Goal: Task Accomplishment & Management: Complete application form

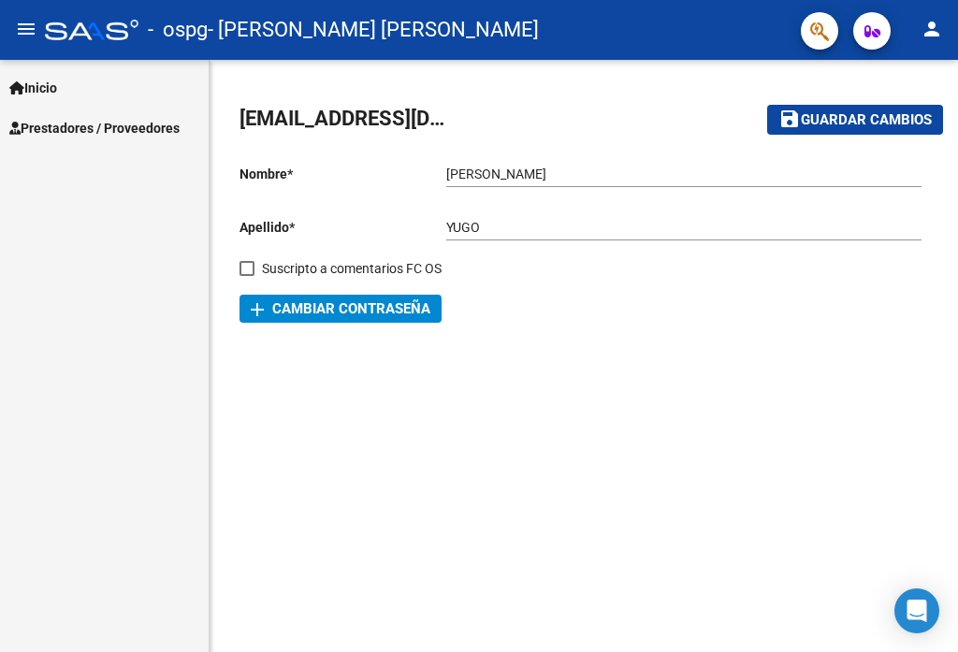
click at [141, 124] on span "Prestadores / Proveedores" at bounding box center [94, 128] width 170 height 21
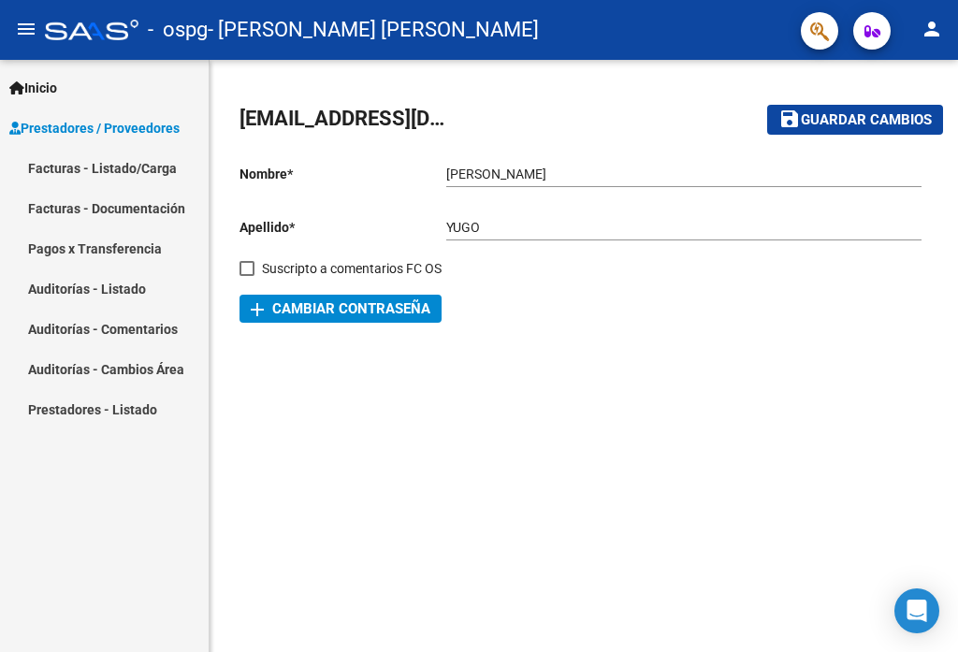
click at [113, 165] on link "Facturas - Listado/Carga" at bounding box center [104, 168] width 209 height 40
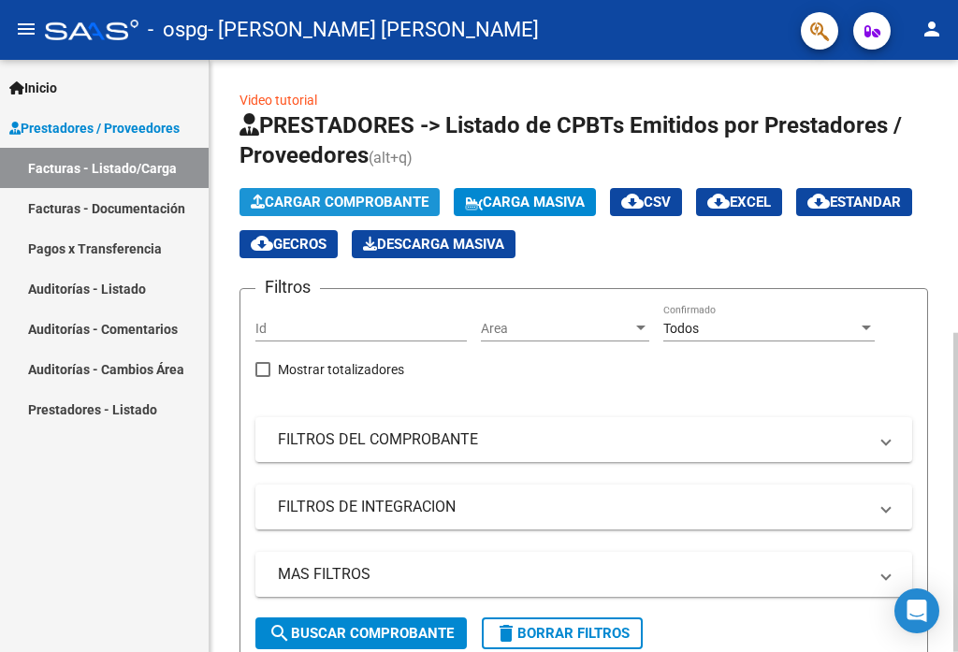
click at [359, 205] on span "Cargar Comprobante" at bounding box center [340, 202] width 178 height 17
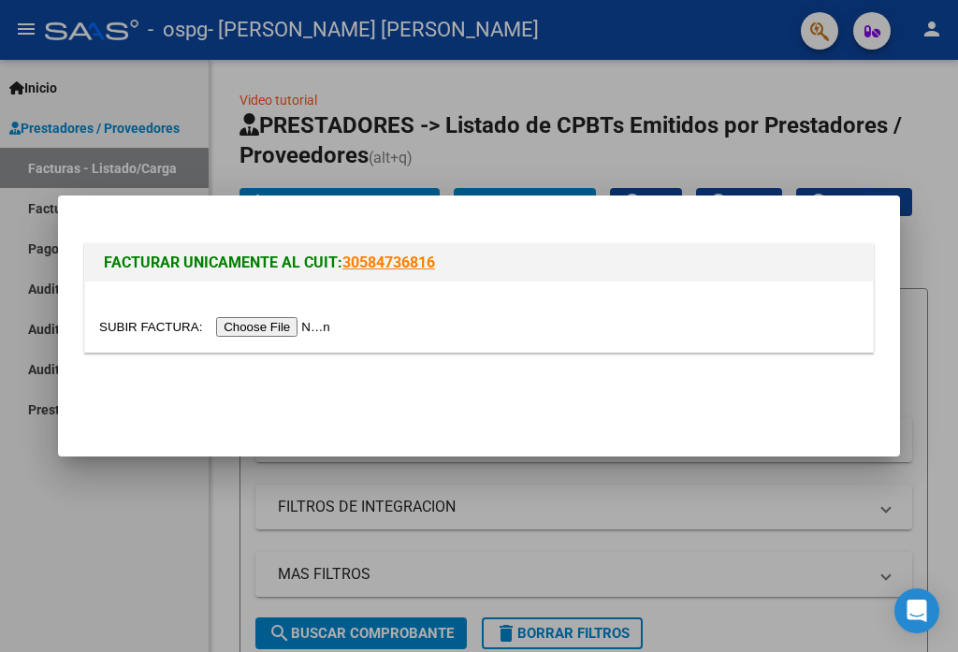
click at [293, 316] on div at bounding box center [479, 327] width 760 height 22
click at [283, 324] on input "file" at bounding box center [217, 327] width 237 height 20
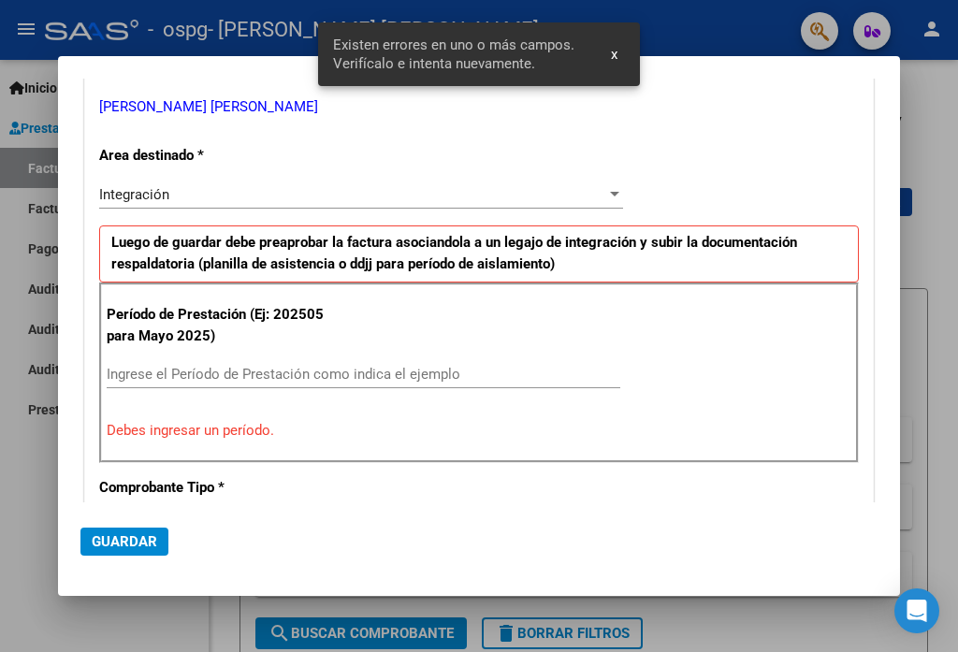
scroll to position [336, 0]
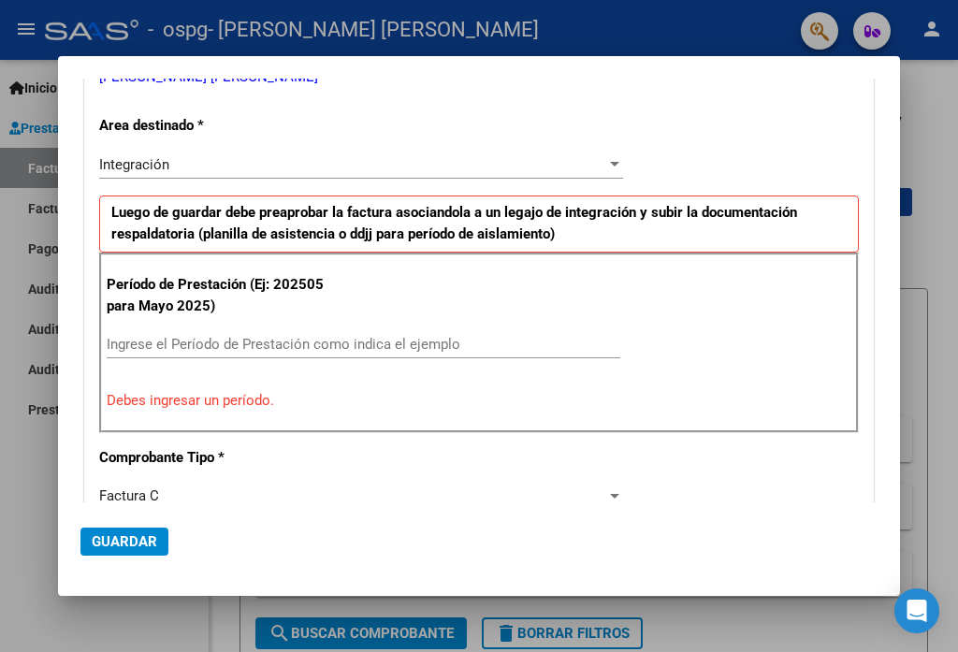
click at [285, 334] on div "Ingrese el Período de Prestación como indica el ejemplo" at bounding box center [364, 344] width 514 height 28
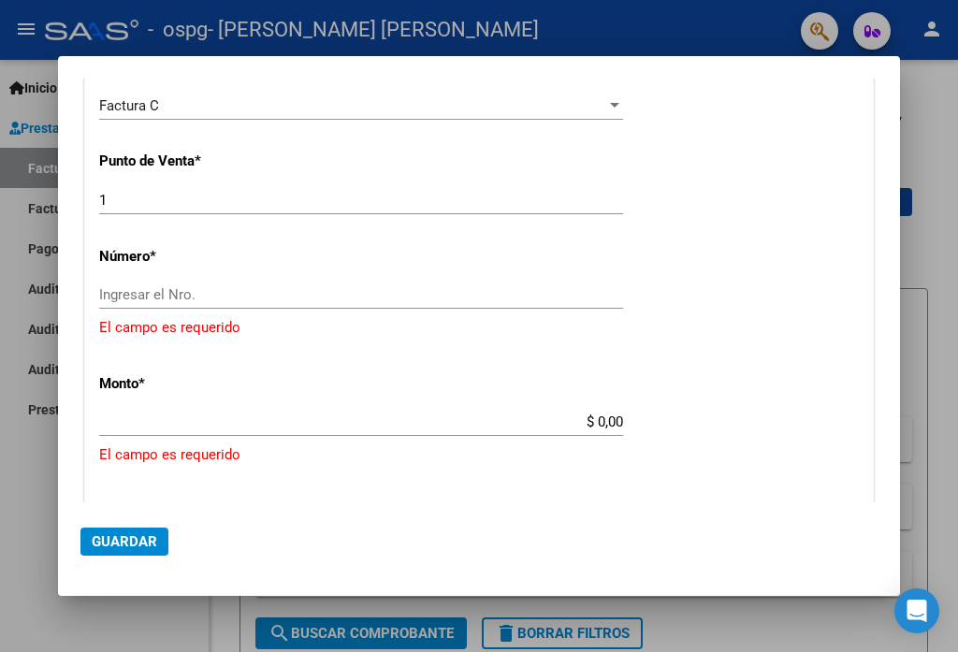
scroll to position [710, 0]
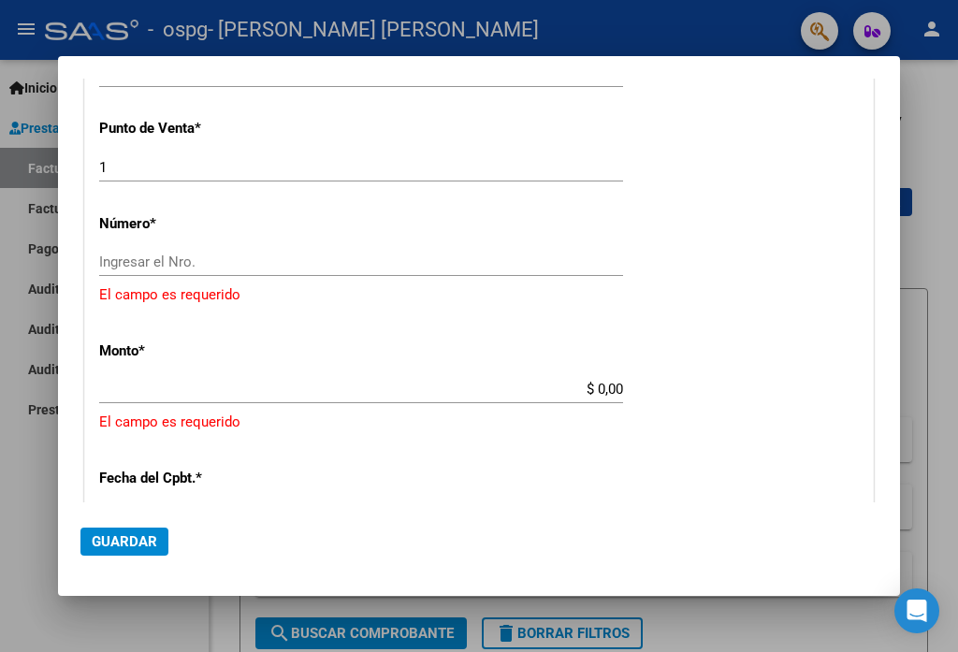
type input "202509"
click at [275, 392] on input "$ 0,00" at bounding box center [361, 389] width 524 height 17
click at [850, 368] on div "CUIT * 27-34849236-0 Ingresar CUIT ANALISIS PRESTADOR [PERSON_NAME] [PERSON_NAM…" at bounding box center [479, 276] width 788 height 1485
click at [184, 377] on div "$ 0,00 Ingresar el monto" at bounding box center [361, 389] width 524 height 28
click at [175, 390] on input "$ 0,00" at bounding box center [361, 389] width 524 height 17
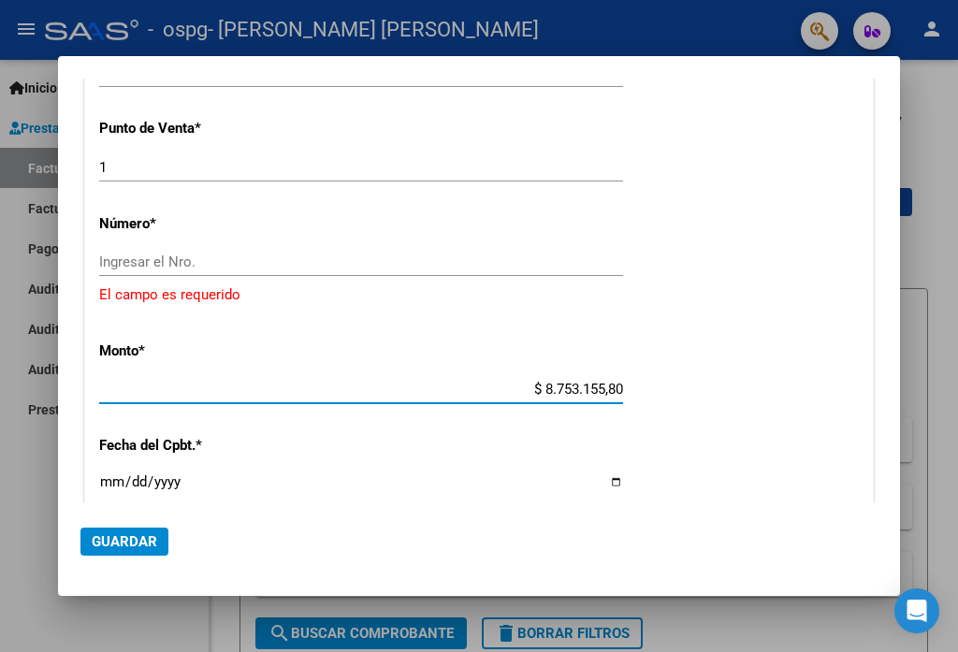
type input "$ 875.315,58"
click at [138, 477] on input "Ingresar la fecha" at bounding box center [361, 490] width 524 height 30
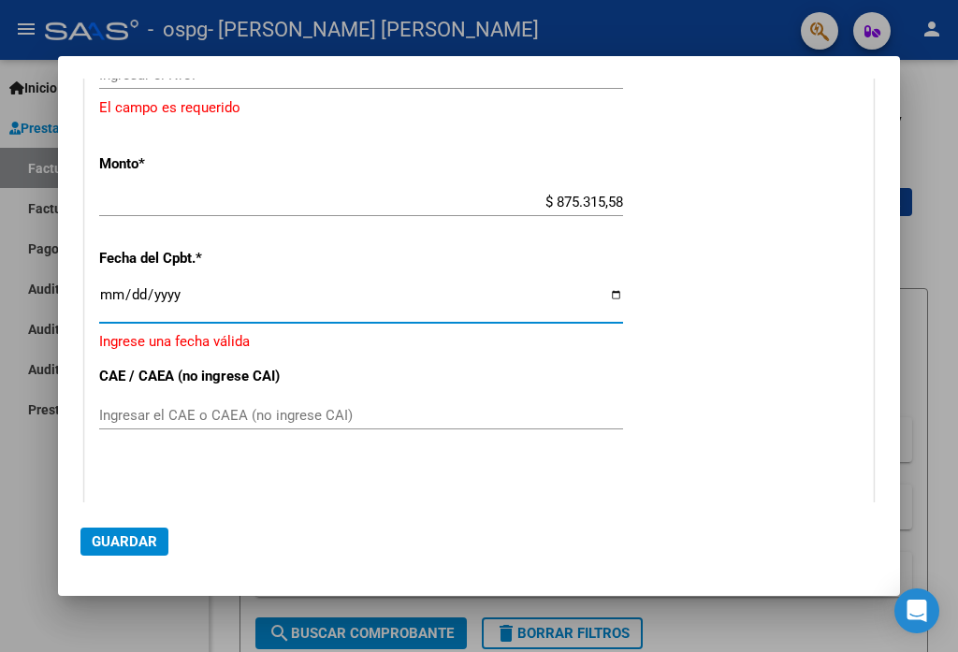
click at [110, 296] on input "Ingresar la fecha" at bounding box center [361, 302] width 524 height 30
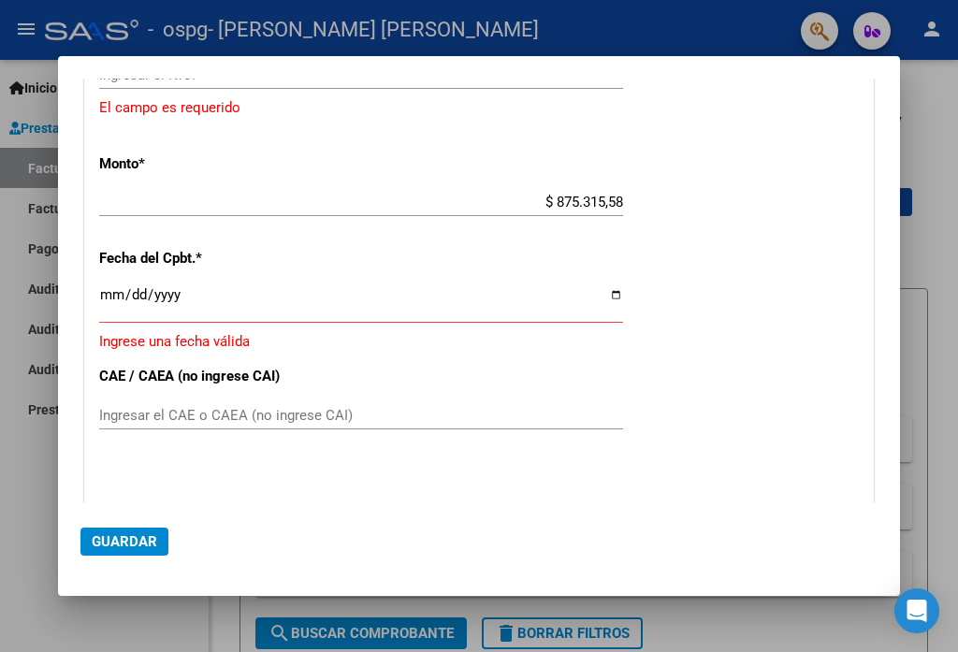
click at [116, 302] on input "Ingresar la fecha" at bounding box center [361, 302] width 524 height 30
click at [110, 301] on input "Ingresar la fecha" at bounding box center [361, 302] width 524 height 30
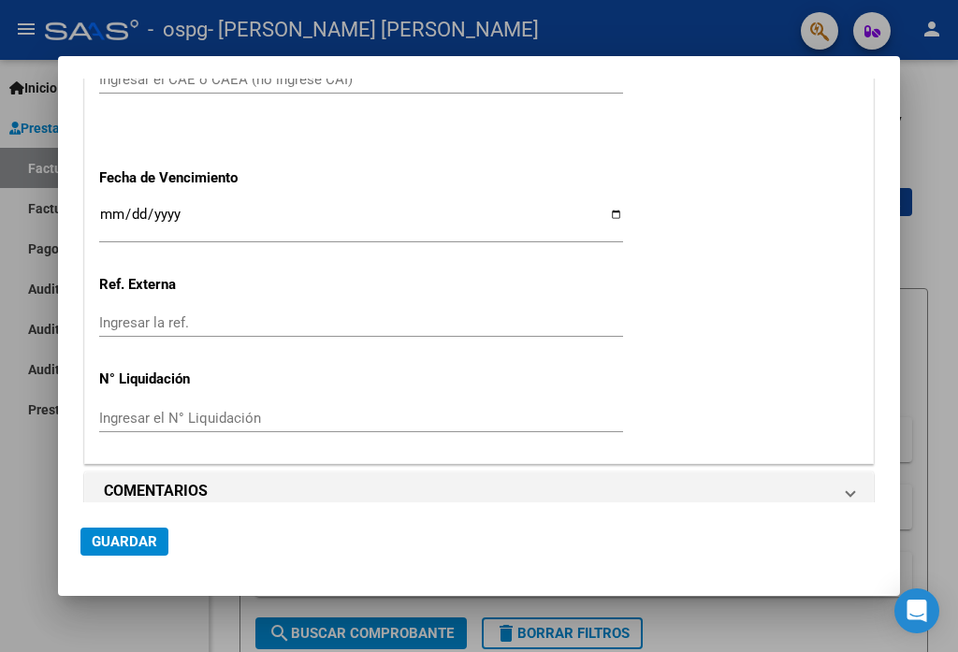
type input "[DATE]"
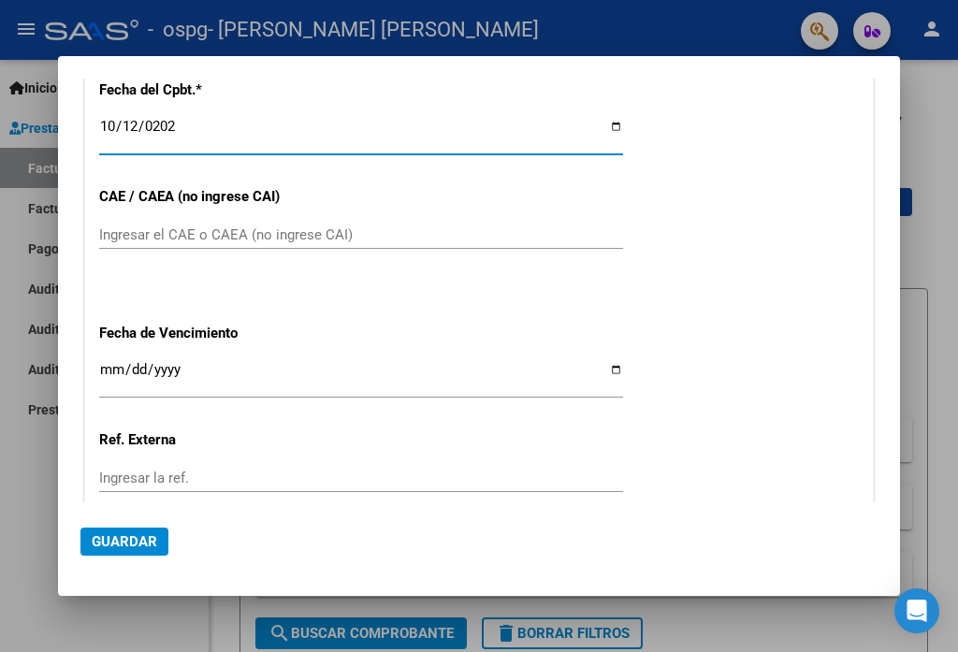
scroll to position [1034, 0]
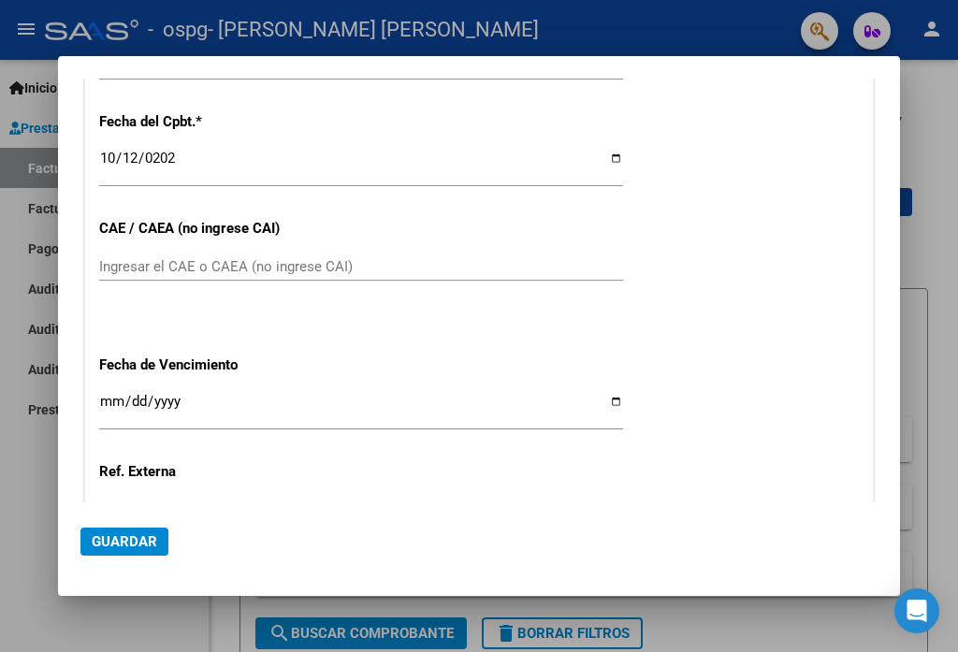
click at [334, 253] on div "Ingresar el CAE o CAEA (no ingrese CAI)" at bounding box center [361, 267] width 524 height 28
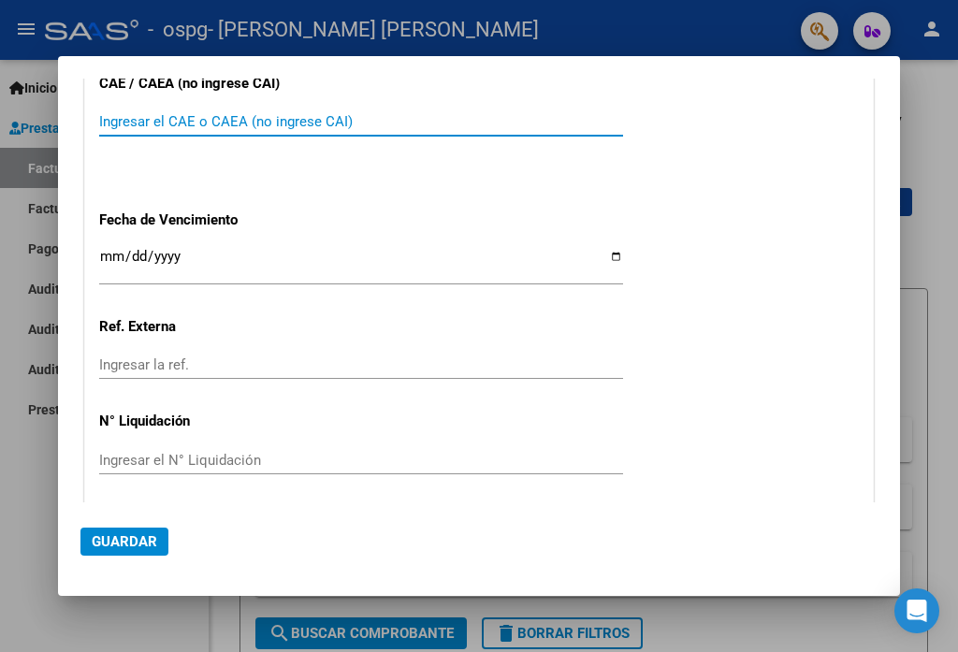
scroll to position [1220, 0]
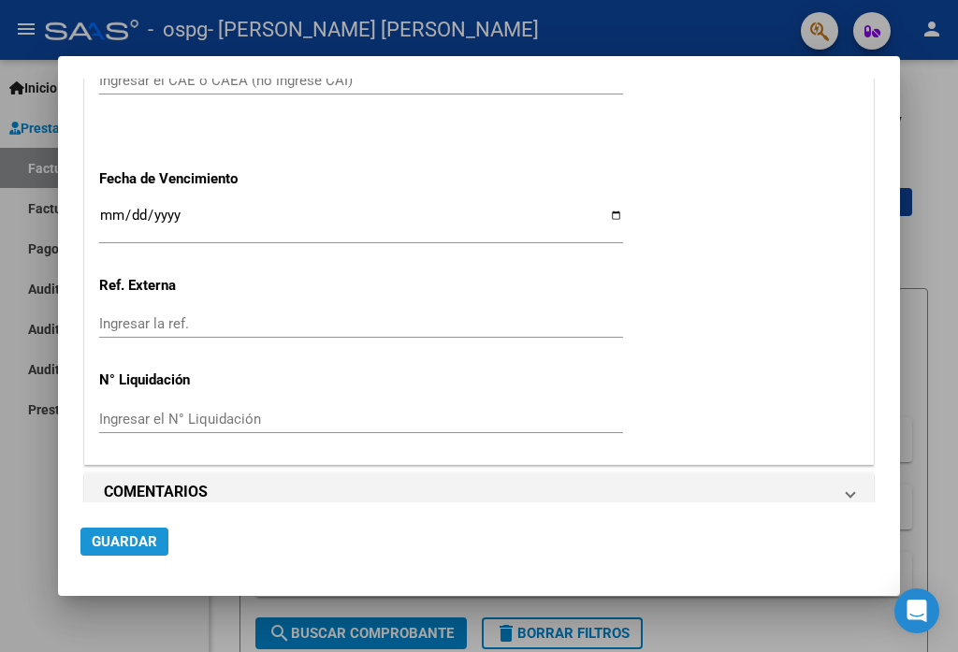
click at [155, 544] on span "Guardar" at bounding box center [125, 541] width 66 height 17
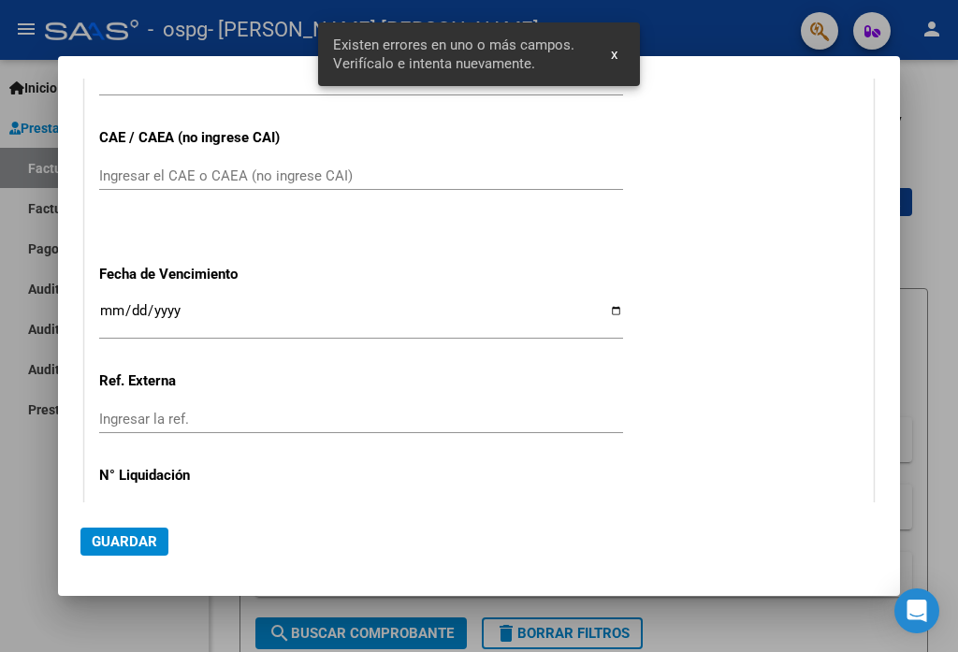
scroll to position [679, 0]
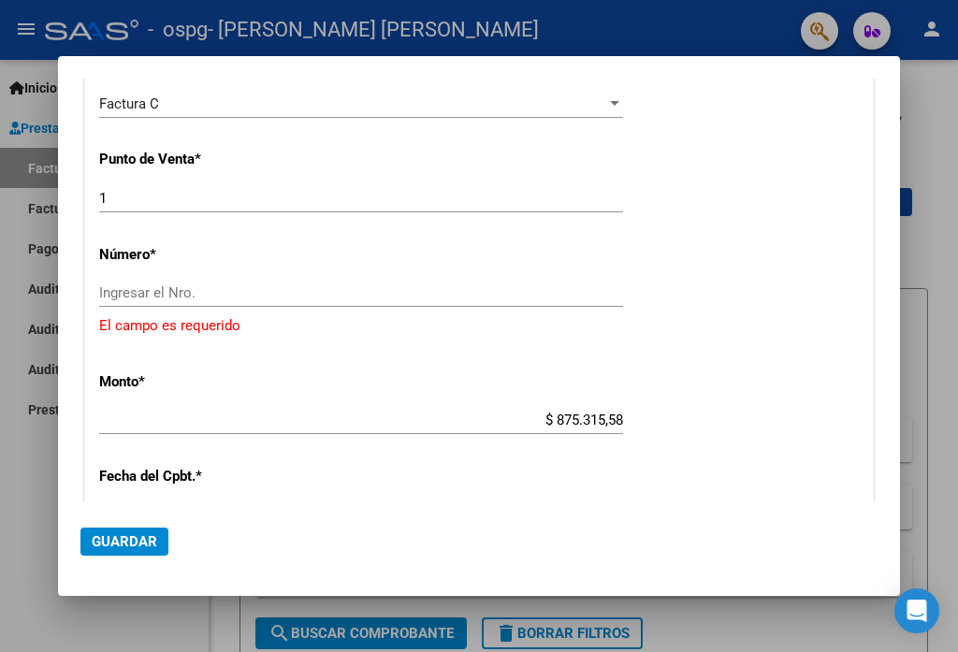
click at [204, 294] on input "Ingresar el Nro." at bounding box center [361, 293] width 524 height 17
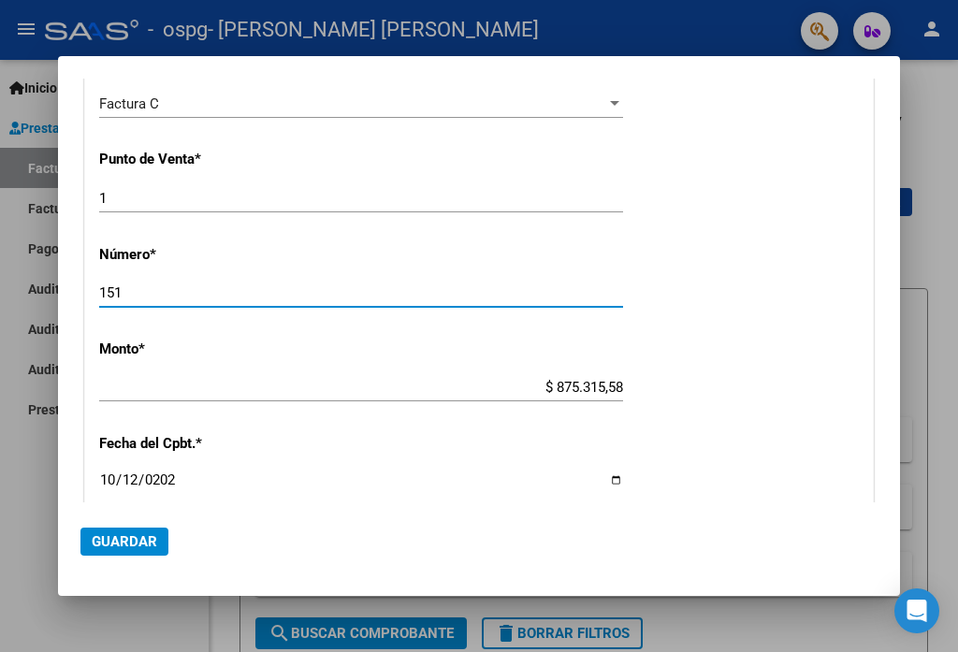
type input "151"
click at [144, 536] on span "Guardar" at bounding box center [125, 541] width 66 height 17
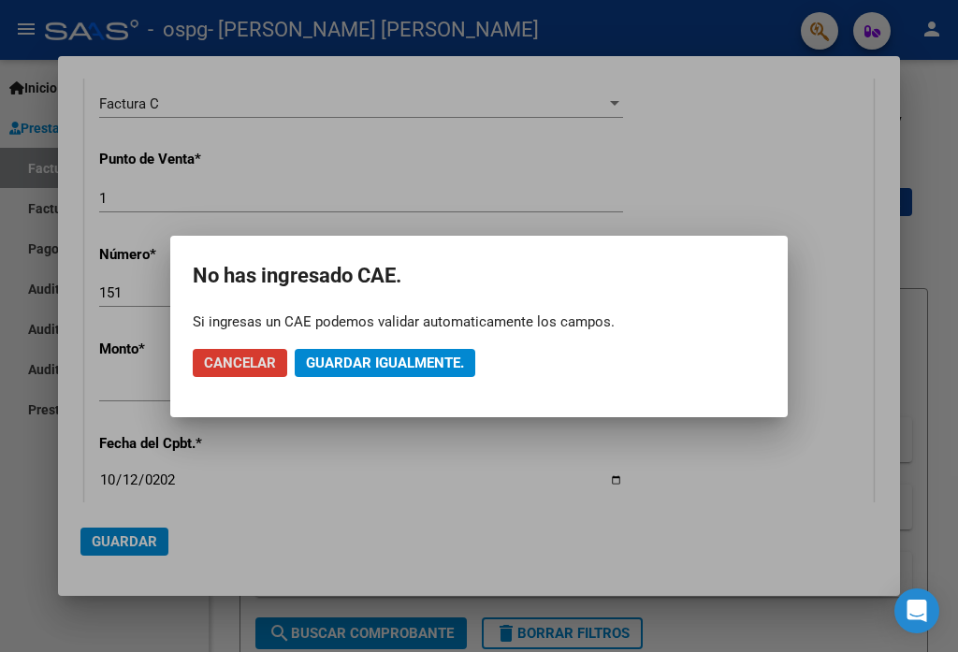
type input "75410624693166"
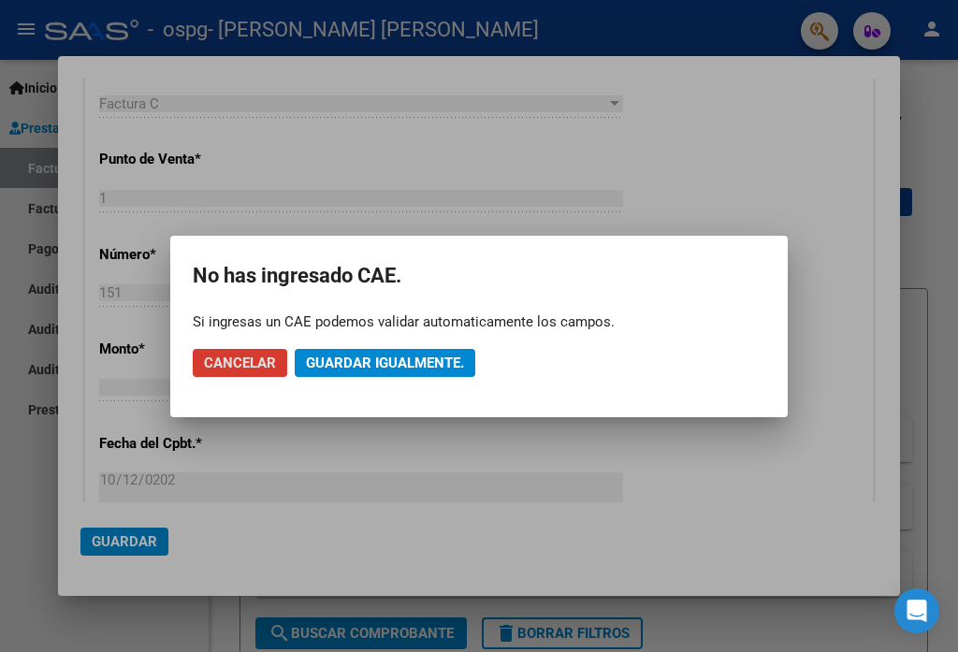
click at [256, 364] on span "Cancelar" at bounding box center [240, 363] width 72 height 17
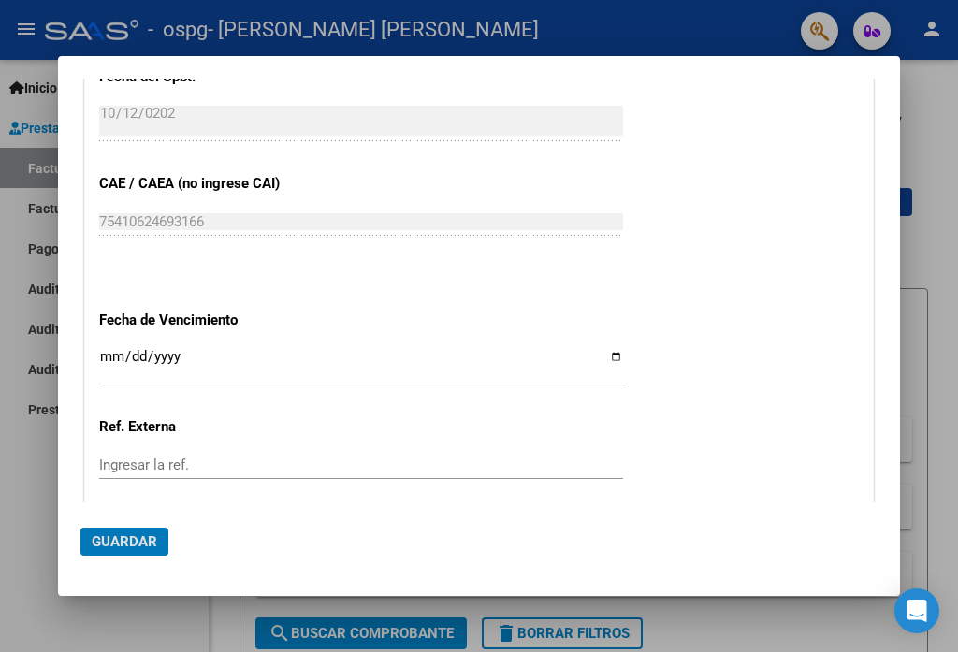
scroll to position [1054, 0]
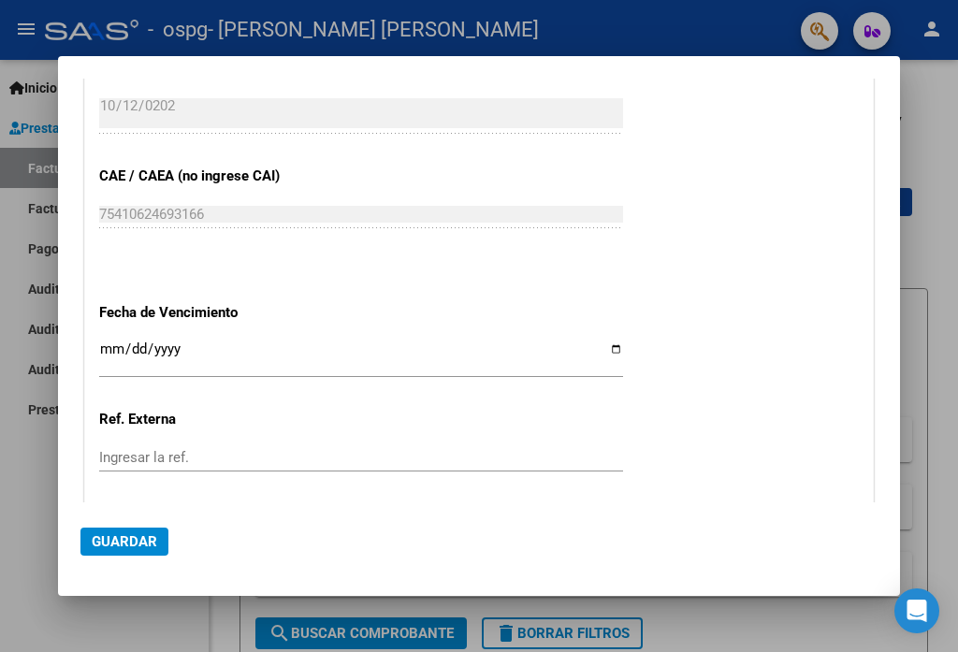
click at [148, 548] on span "Guardar" at bounding box center [125, 541] width 66 height 17
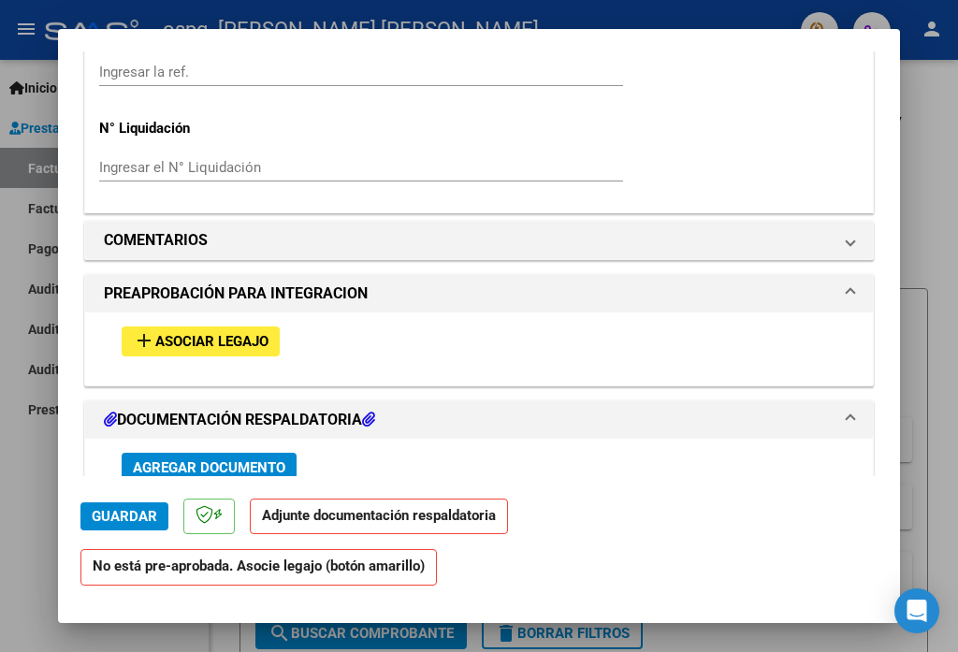
scroll to position [1404, 0]
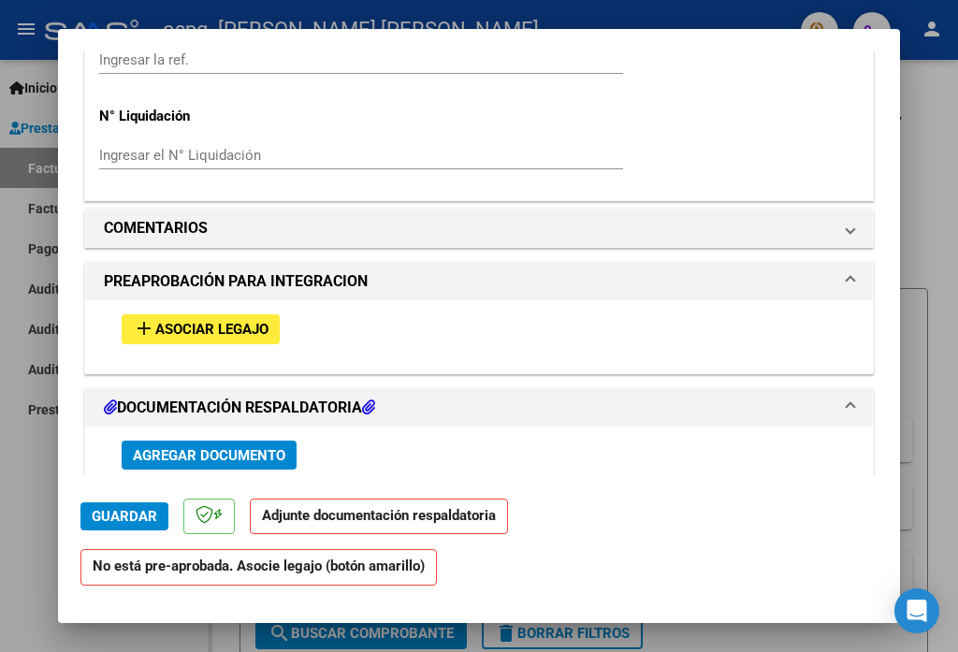
click at [227, 322] on span "Asociar Legajo" at bounding box center [211, 330] width 113 height 17
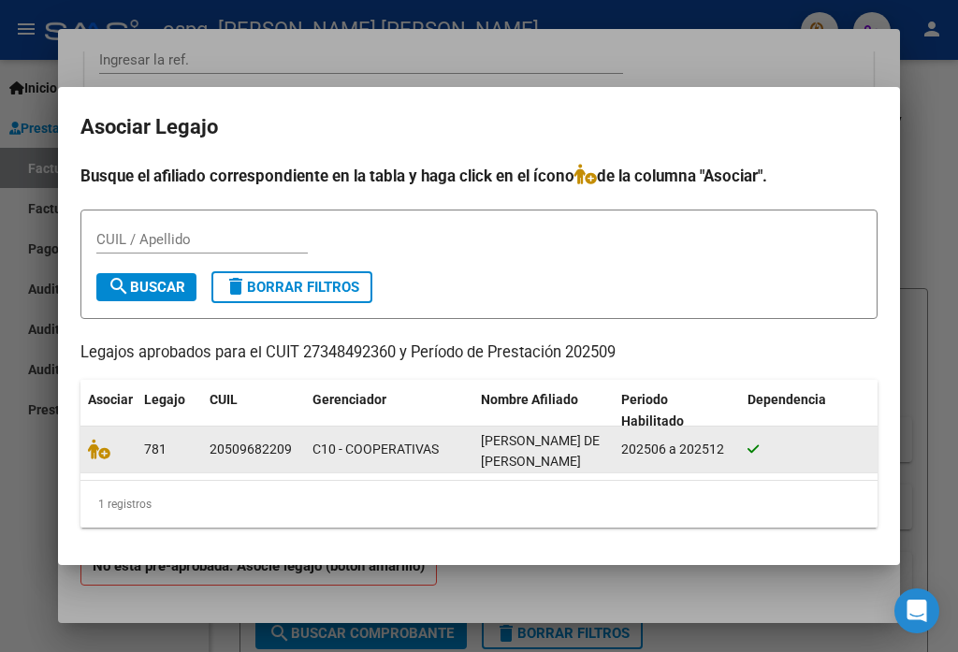
click at [675, 440] on div "202506 a 202512" at bounding box center [676, 450] width 111 height 22
click at [667, 446] on div "202506 a 202512" at bounding box center [676, 450] width 111 height 22
click at [768, 440] on div at bounding box center [810, 450] width 125 height 22
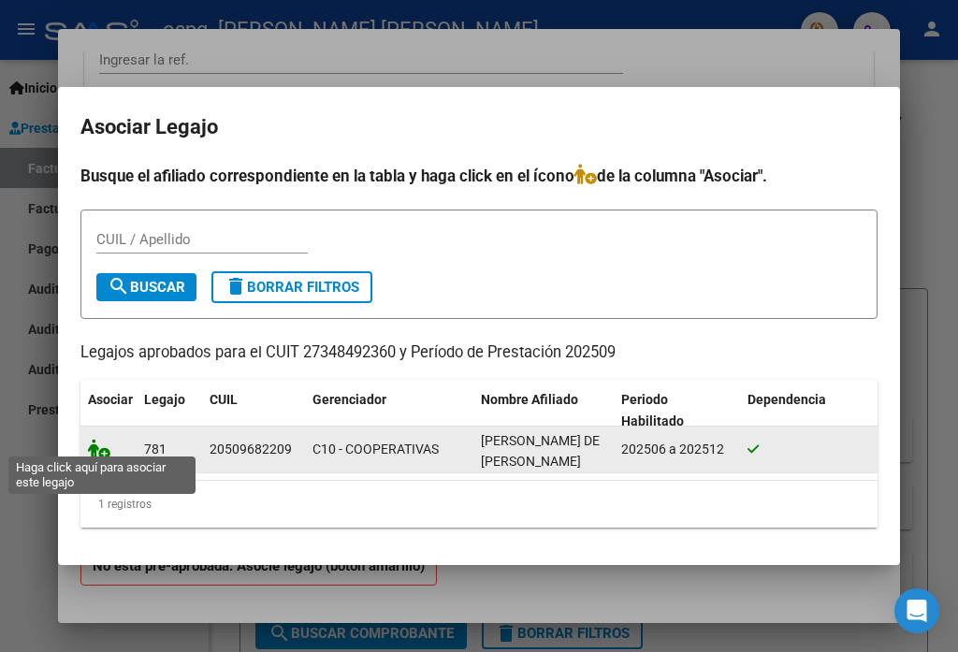
click at [106, 446] on icon at bounding box center [99, 449] width 22 height 21
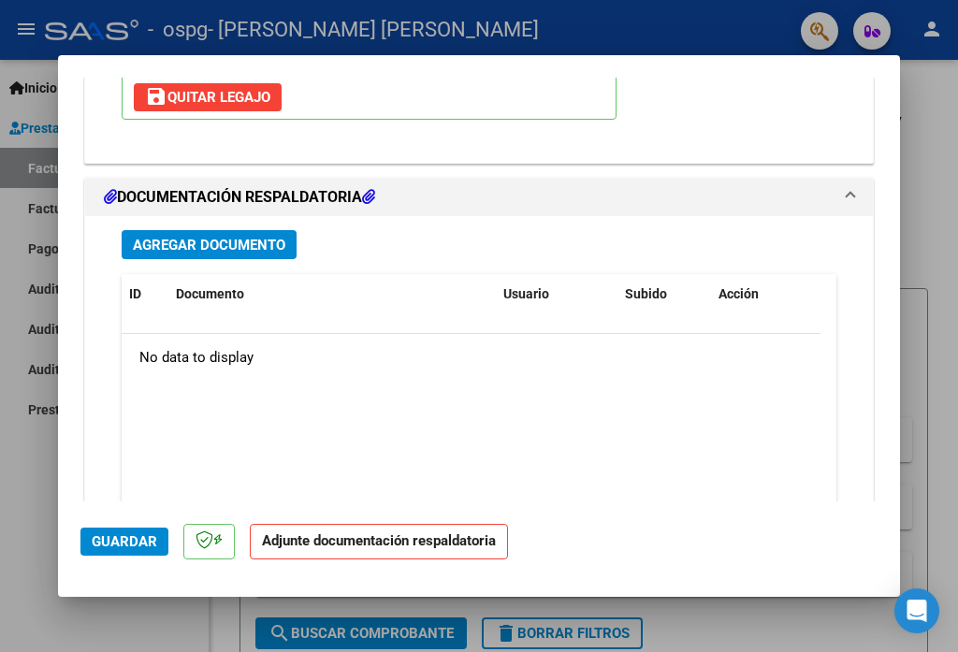
scroll to position [1926, 0]
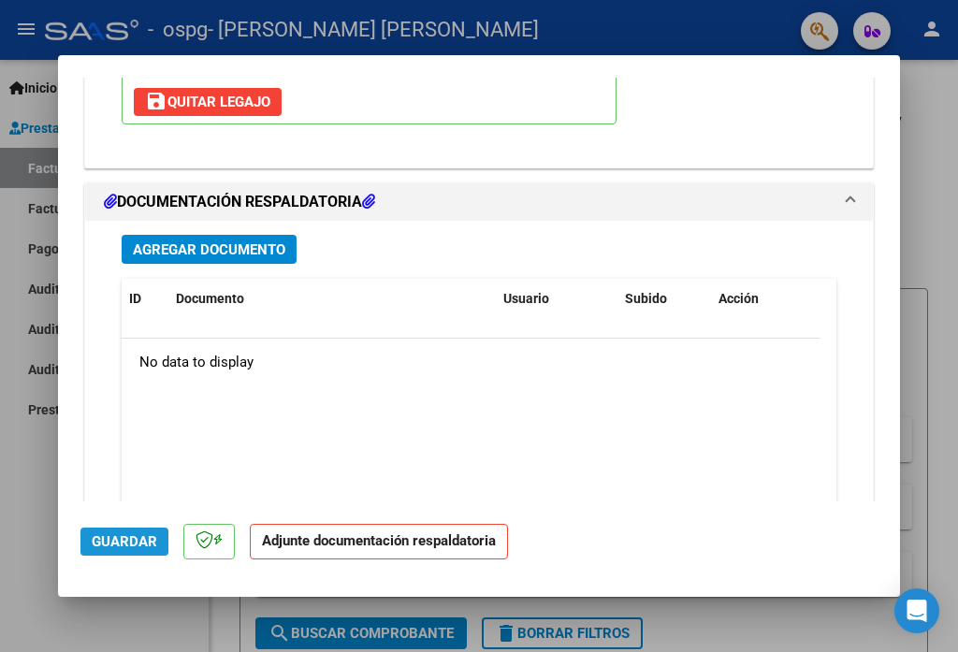
click at [116, 549] on span "Guardar" at bounding box center [125, 541] width 66 height 17
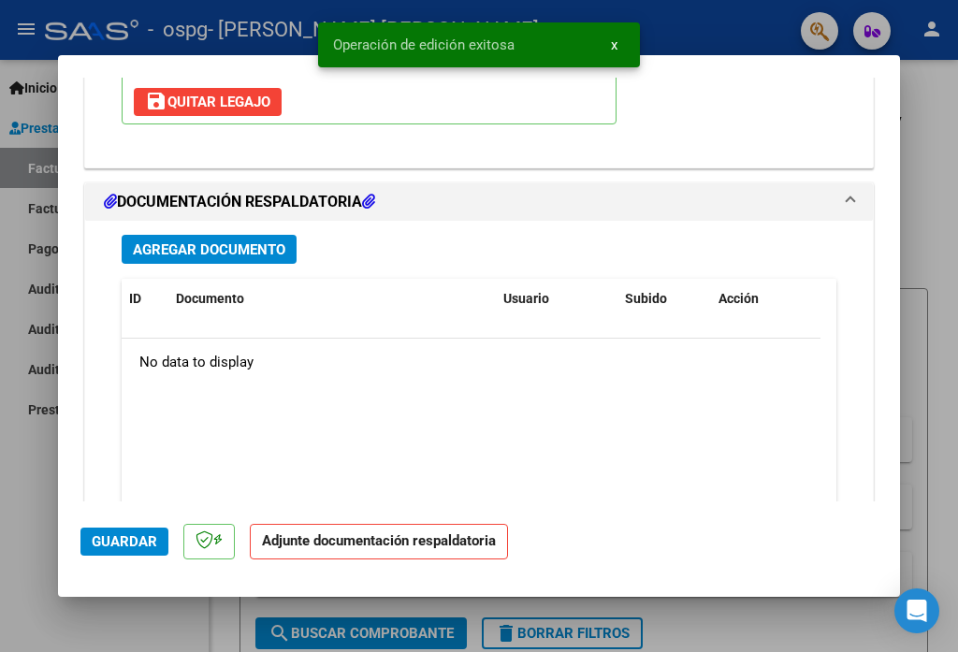
click at [485, 339] on div "No data to display" at bounding box center [471, 362] width 699 height 47
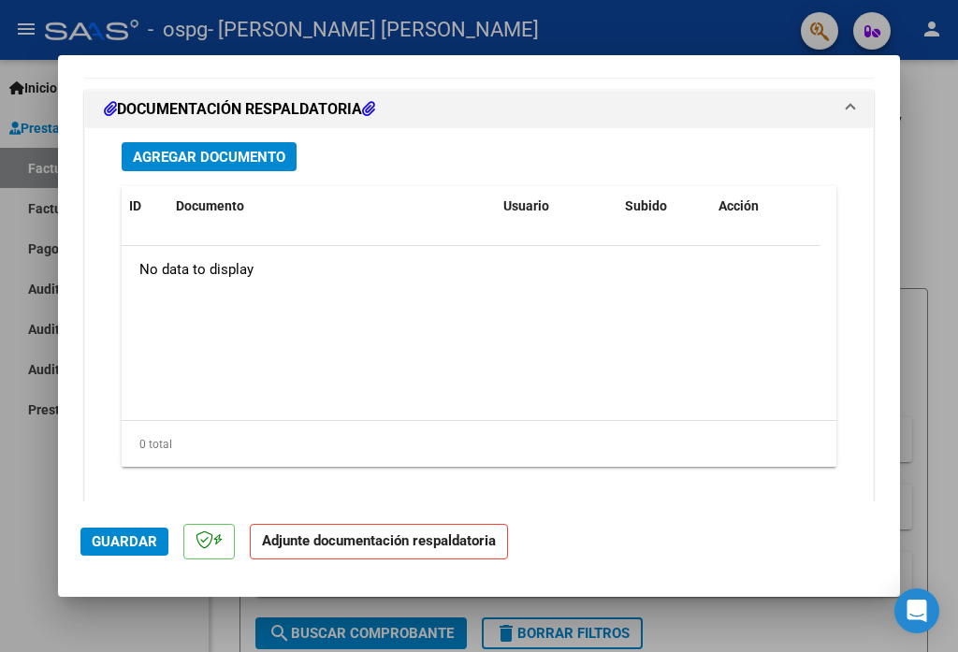
scroll to position [2020, 0]
click at [314, 556] on p "Adjunte documentación respaldatoria" at bounding box center [379, 542] width 258 height 37
click at [335, 539] on strong "Adjunte documentación respaldatoria" at bounding box center [379, 541] width 234 height 17
click at [145, 547] on span "Guardar" at bounding box center [125, 541] width 66 height 17
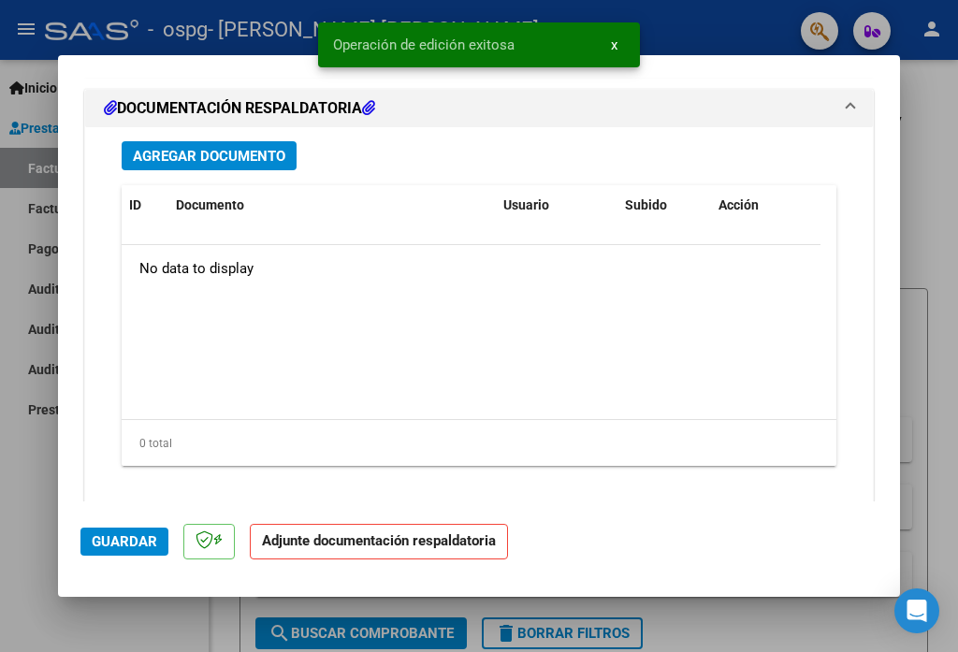
click at [920, 241] on div at bounding box center [479, 326] width 958 height 652
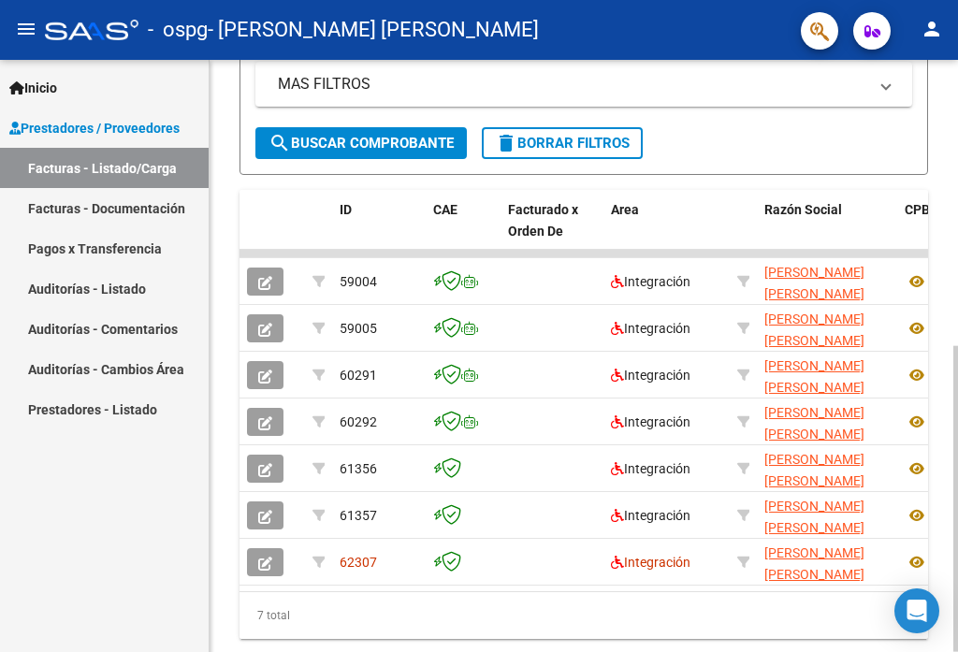
scroll to position [553, 0]
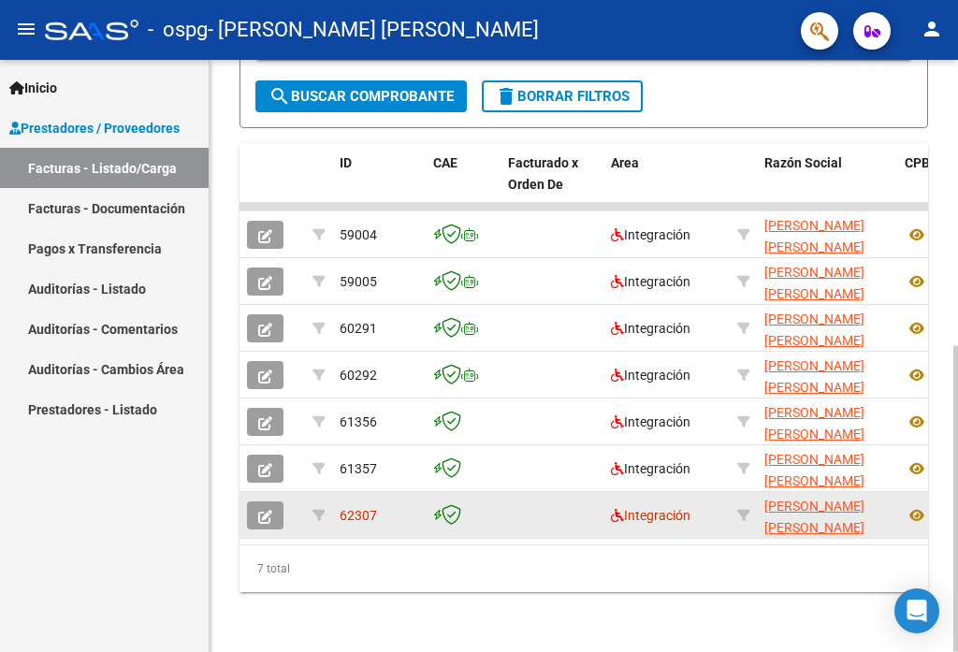
click at [371, 518] on datatable-body-cell "62307" at bounding box center [379, 515] width 94 height 46
click at [259, 510] on icon "button" at bounding box center [265, 517] width 14 height 14
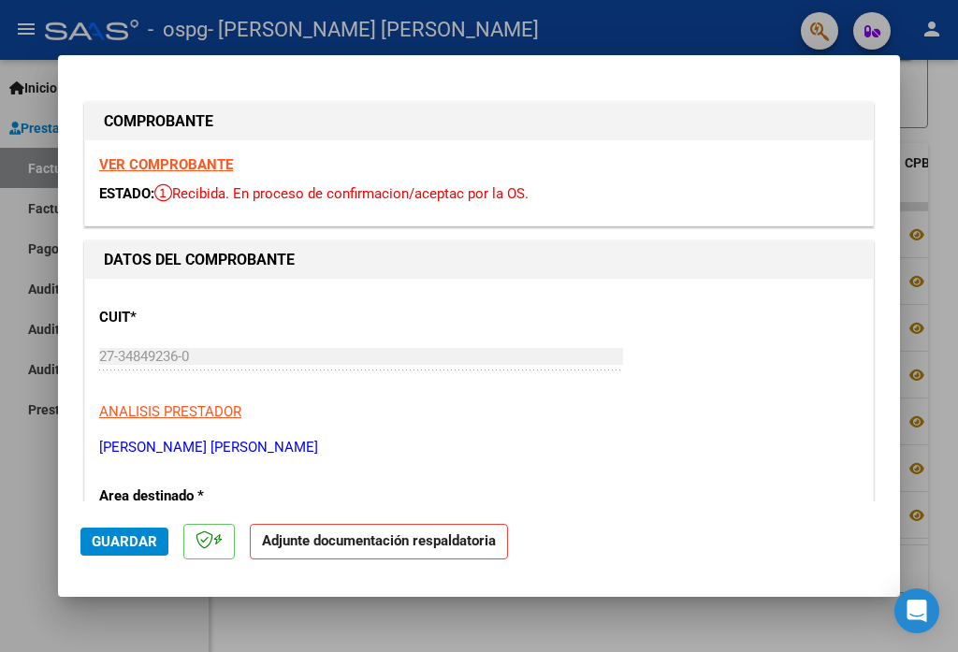
click at [340, 535] on strong "Adjunte documentación respaldatoria" at bounding box center [379, 541] width 234 height 17
click at [335, 398] on div "CUIT * 27-34849236-0 Ingresar CUIT ANALISIS PRESTADOR [PERSON_NAME] [PERSON_NAM…" at bounding box center [479, 375] width 760 height 165
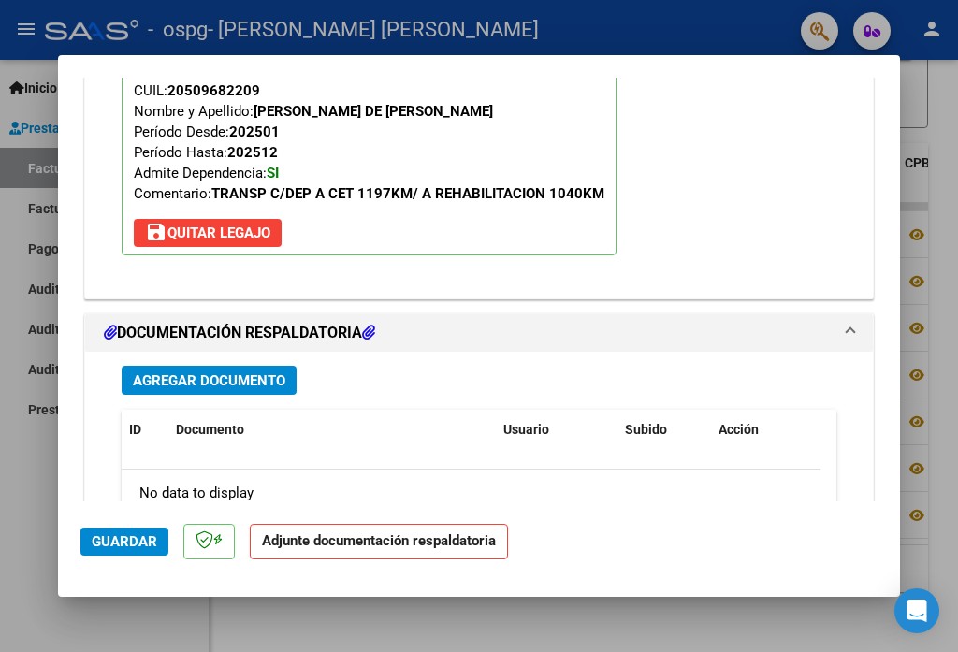
scroll to position [1872, 0]
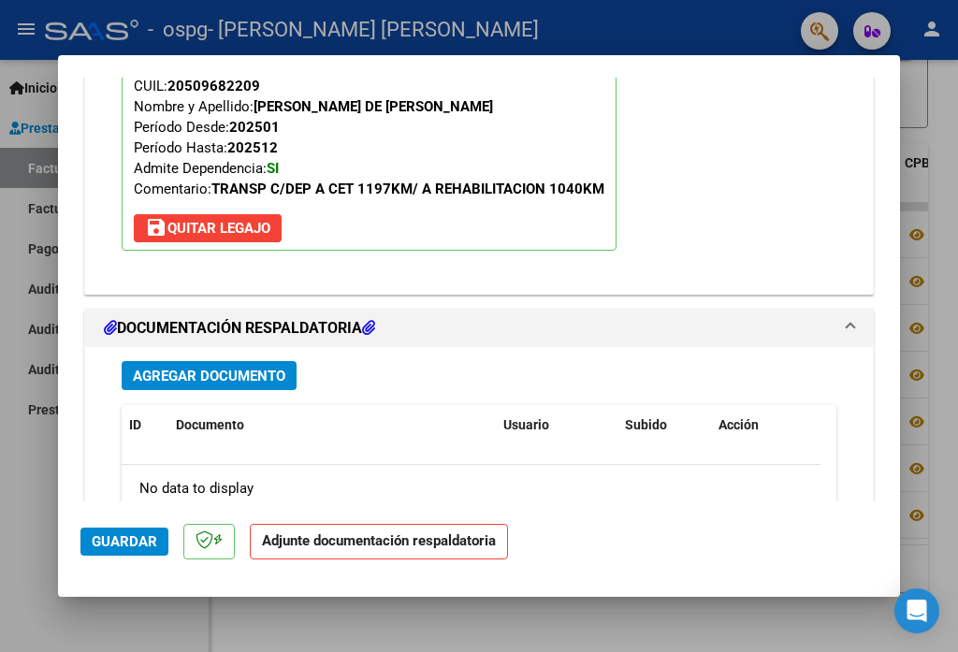
click at [246, 368] on span "Agregar Documento" at bounding box center [209, 376] width 153 height 17
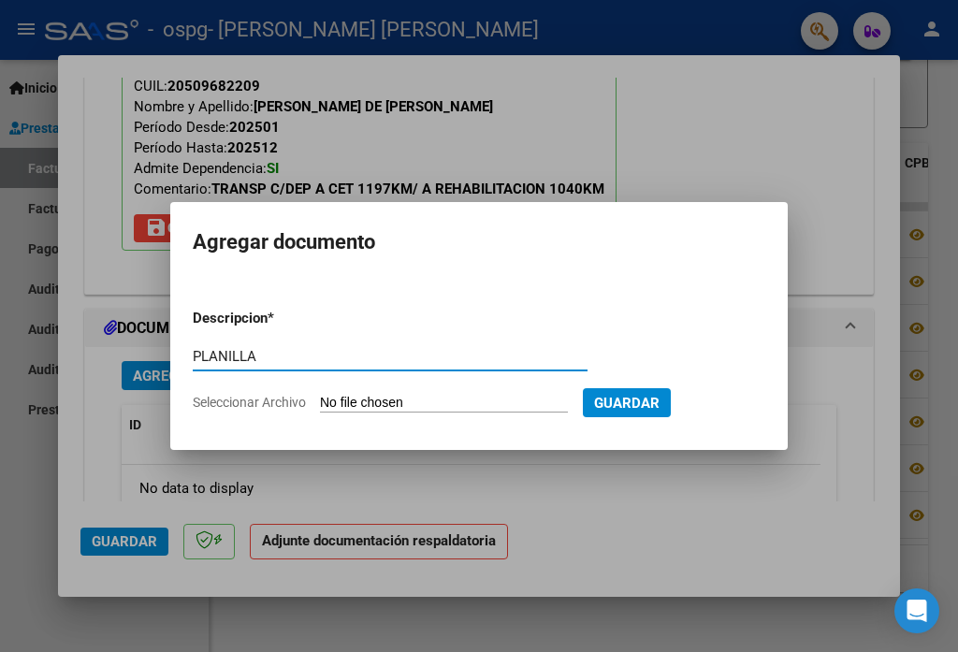
type input "PLANILLA DE ASISTENCIA"
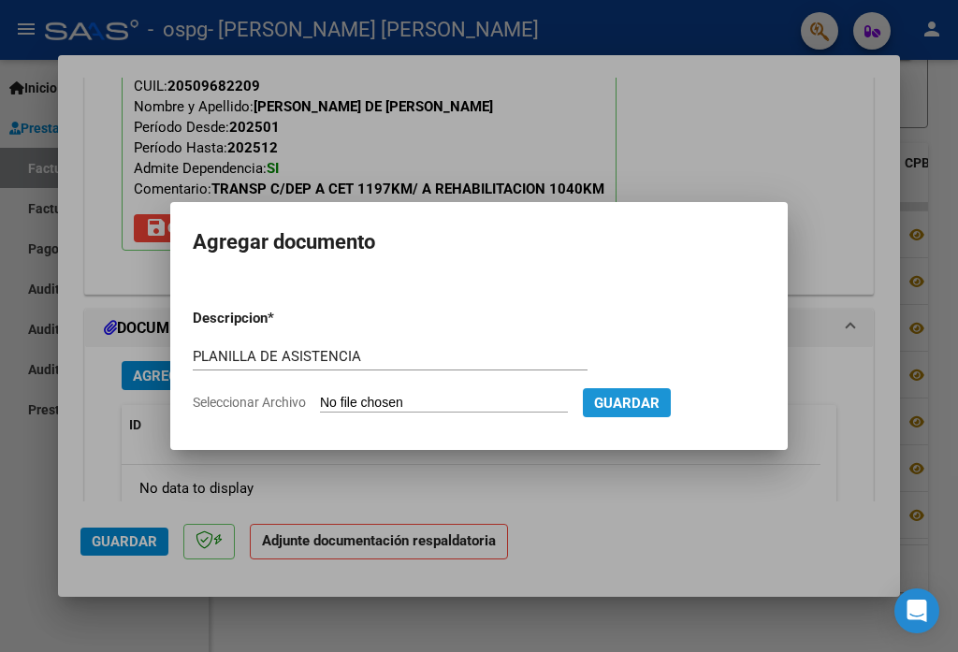
click at [630, 401] on span "Guardar" at bounding box center [627, 403] width 66 height 17
click at [414, 409] on input "Seleccionar Archivo" at bounding box center [444, 404] width 248 height 18
type input "C:\fakepath\PLANILLA CET.pdf"
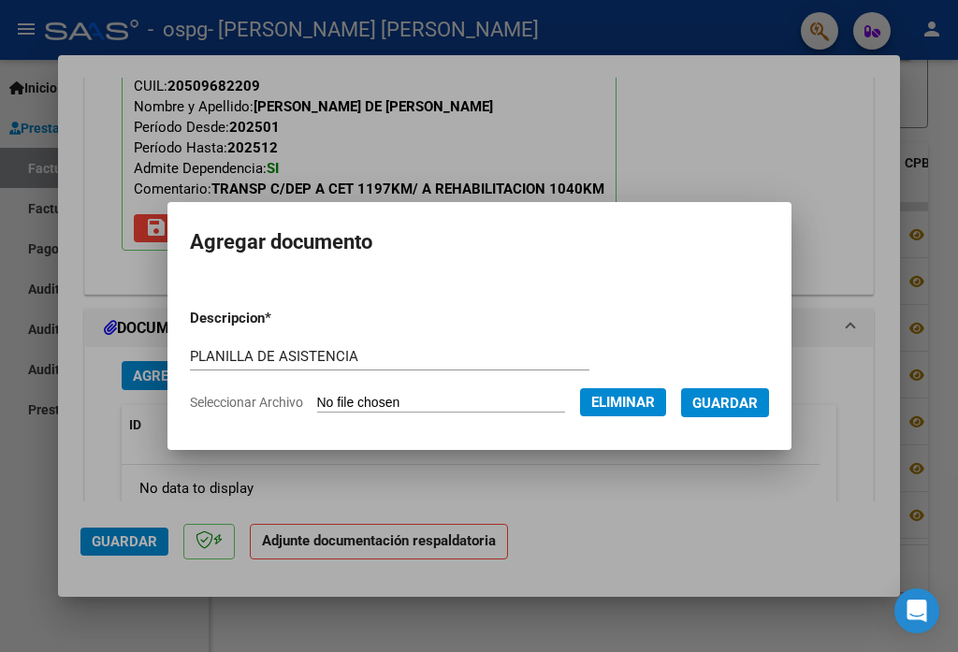
click at [725, 404] on span "Guardar" at bounding box center [726, 403] width 66 height 17
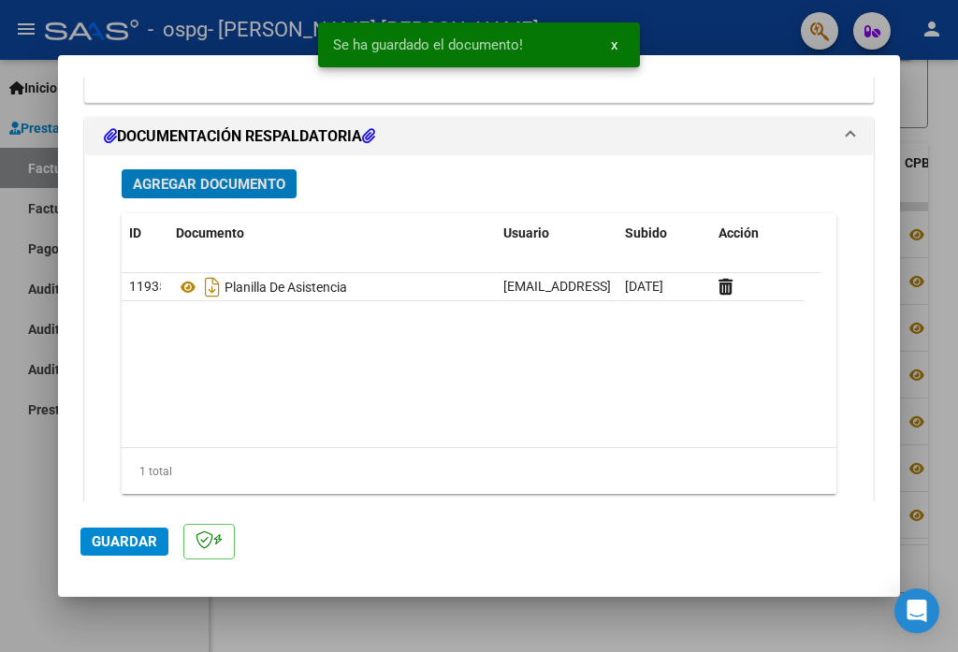
scroll to position [2092, 0]
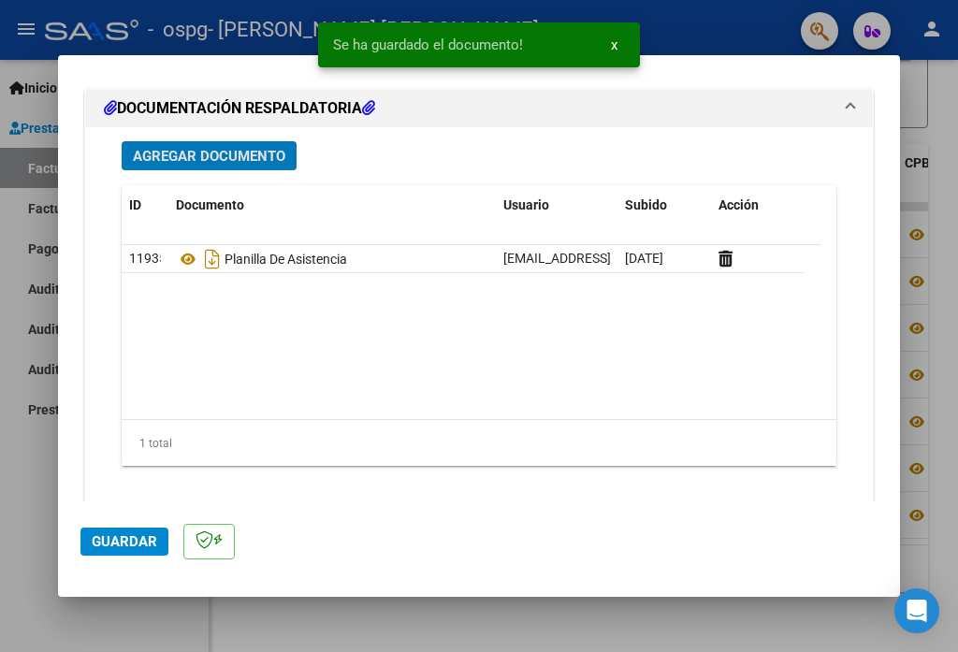
click at [158, 539] on button "Guardar" at bounding box center [124, 542] width 88 height 28
click at [816, 621] on div at bounding box center [479, 326] width 958 height 652
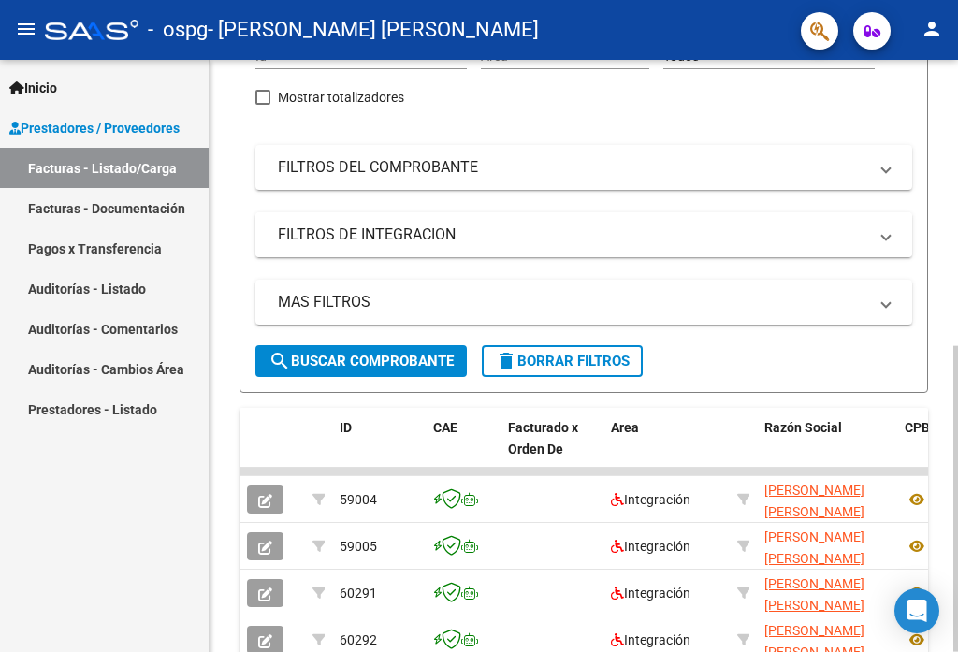
scroll to position [0, 0]
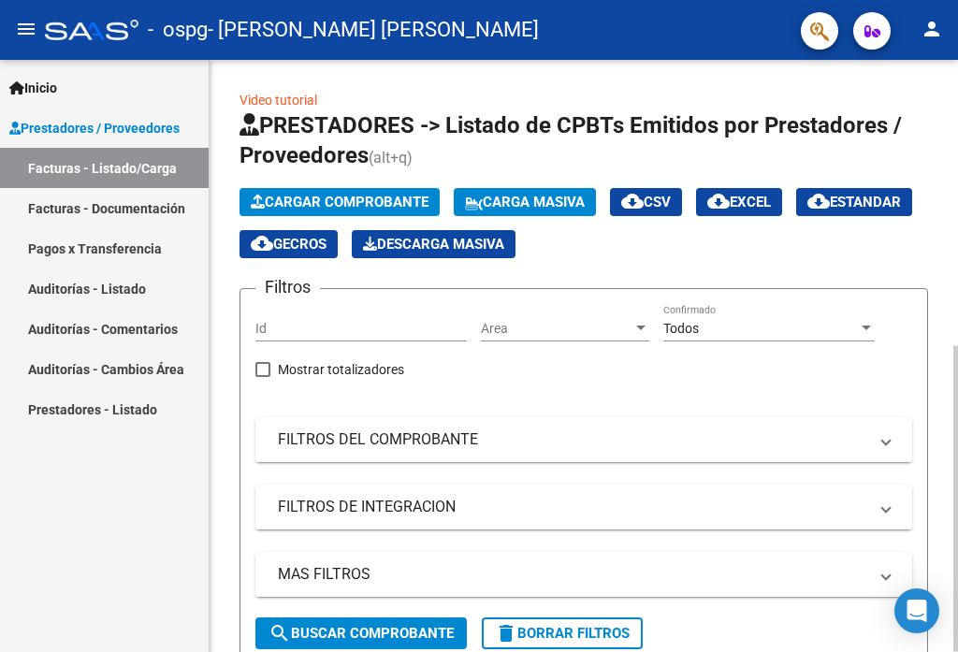
click at [351, 211] on button "Cargar Comprobante" at bounding box center [340, 202] width 200 height 28
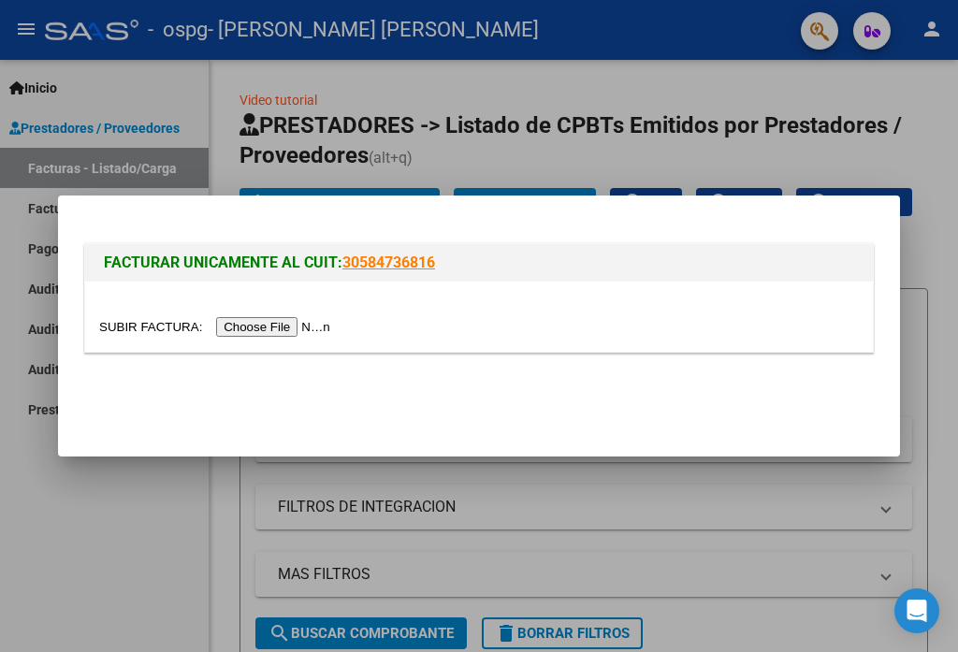
click at [316, 326] on input "file" at bounding box center [217, 327] width 237 height 20
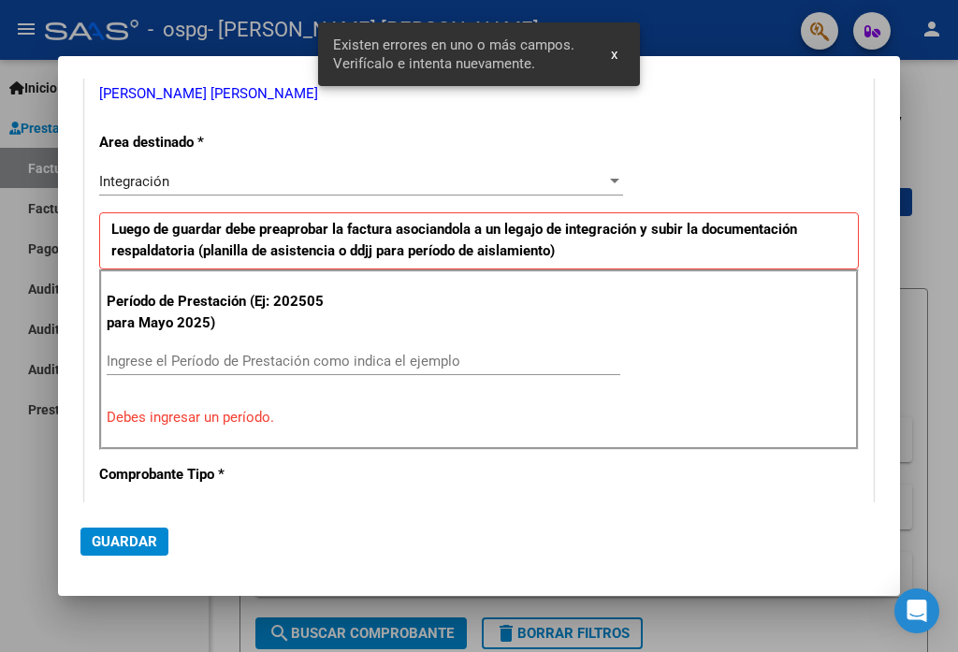
scroll to position [336, 0]
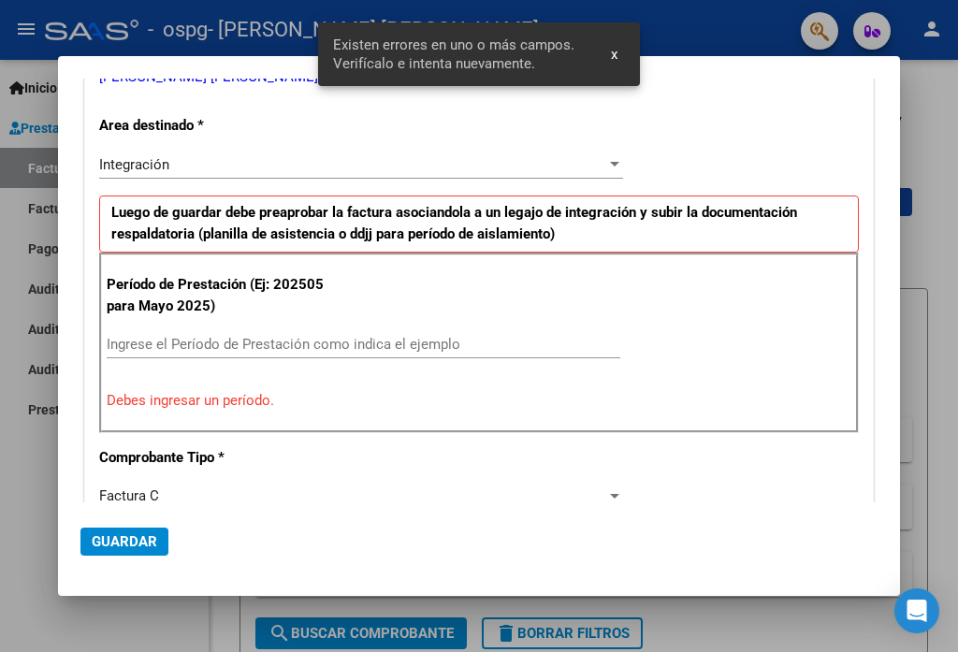
click at [380, 356] on div "Ingrese el Período de Prestación como indica el ejemplo" at bounding box center [364, 344] width 514 height 28
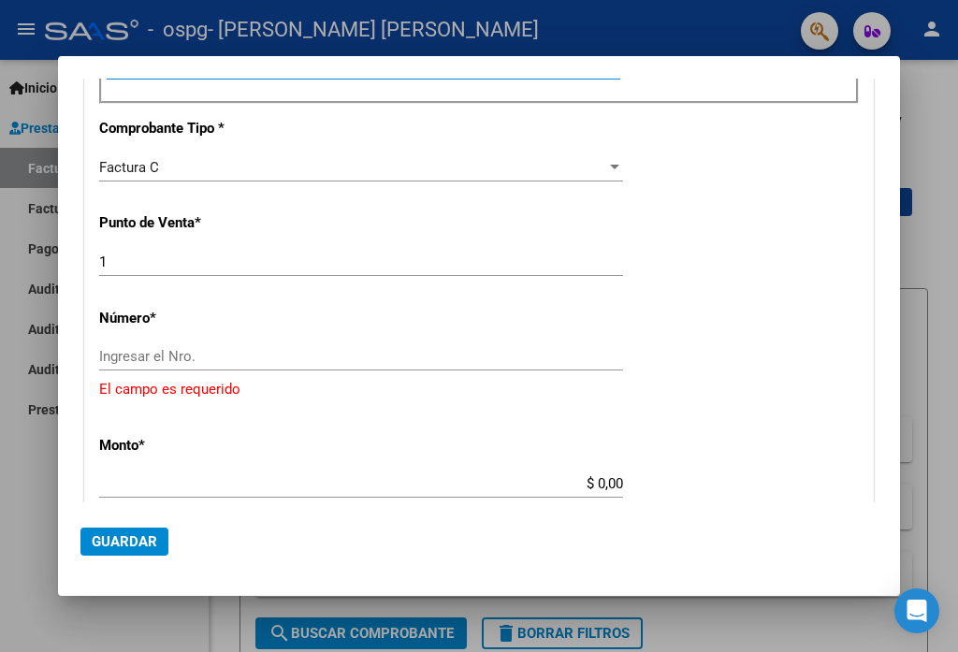
scroll to position [617, 0]
type input "202509"
click at [288, 356] on input "Ingresar el Nro." at bounding box center [361, 355] width 524 height 17
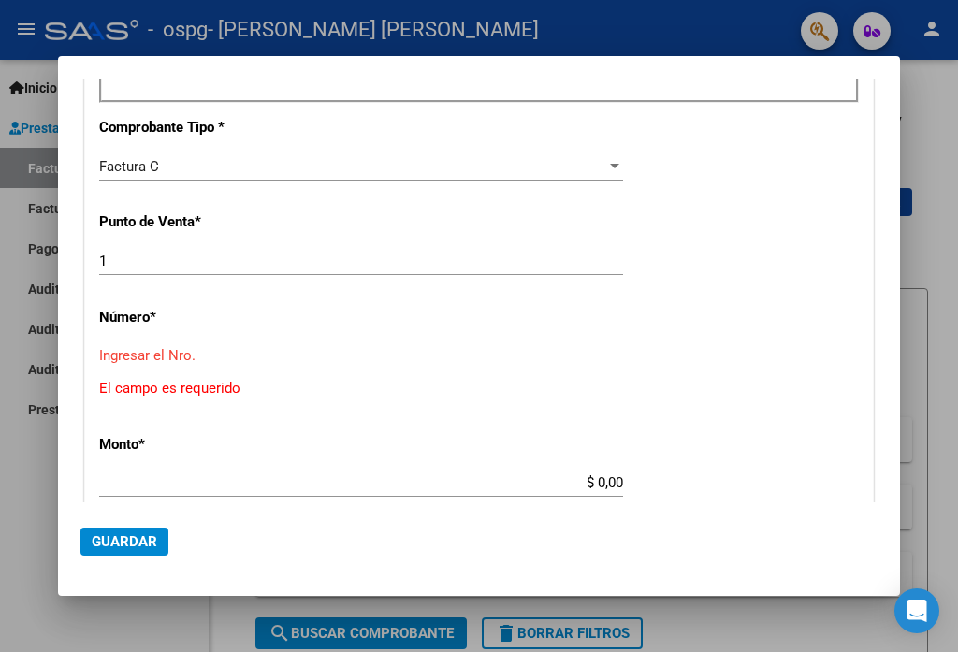
drag, startPoint x: 163, startPoint y: 339, endPoint x: 157, endPoint y: 356, distance: 17.8
click at [163, 339] on div "CUIT * 27-34849236-0 Ingresar CUIT ANALISIS PRESTADOR [PERSON_NAME] [PERSON_NAM…" at bounding box center [479, 370] width 788 height 1485
click at [156, 357] on input "Ingresar el Nro." at bounding box center [361, 355] width 524 height 17
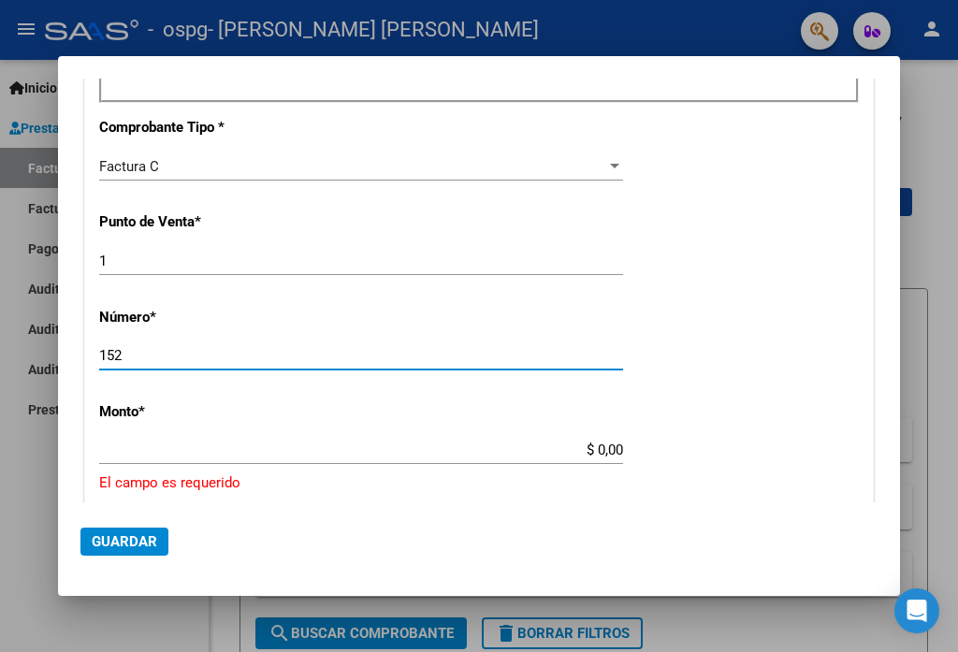
type input "152"
click at [407, 464] on div "$ 0,00 Ingresar el monto" at bounding box center [361, 450] width 524 height 28
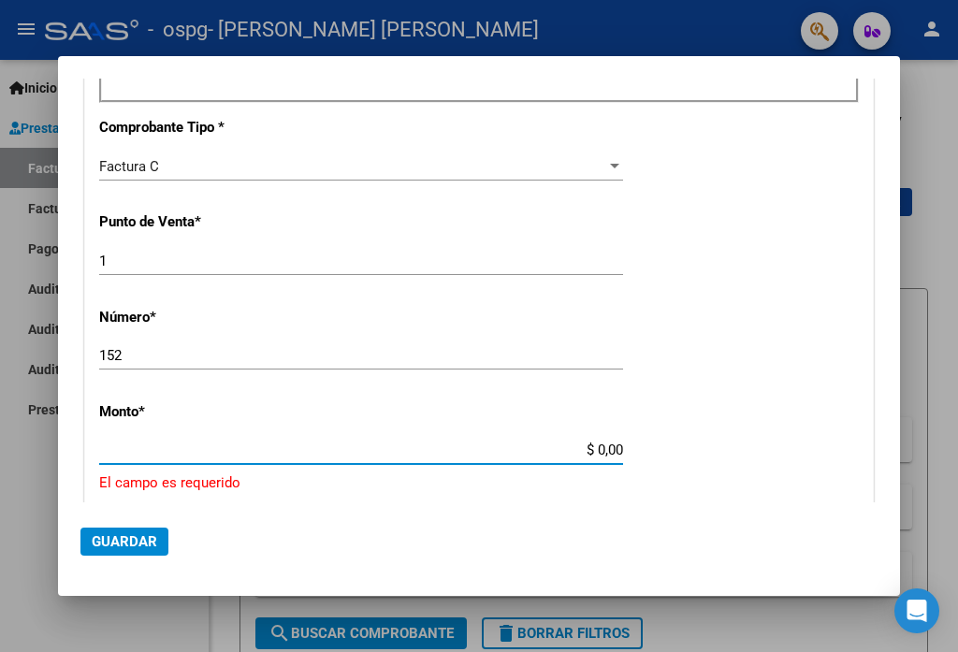
type input "$ 760.927,76"
type input "[DATE]"
type input "75410625154051"
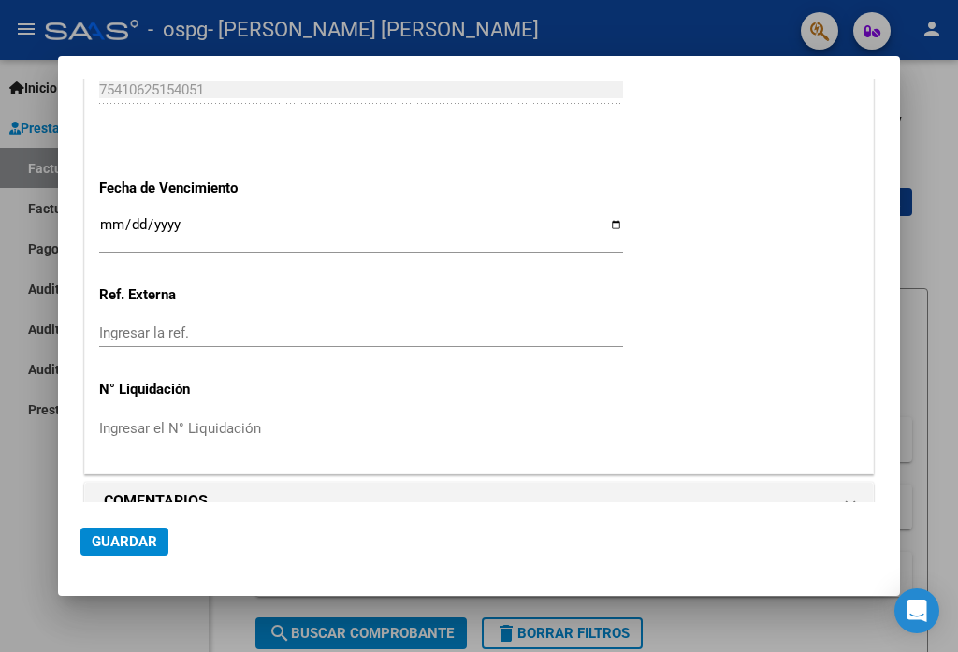
scroll to position [1188, 0]
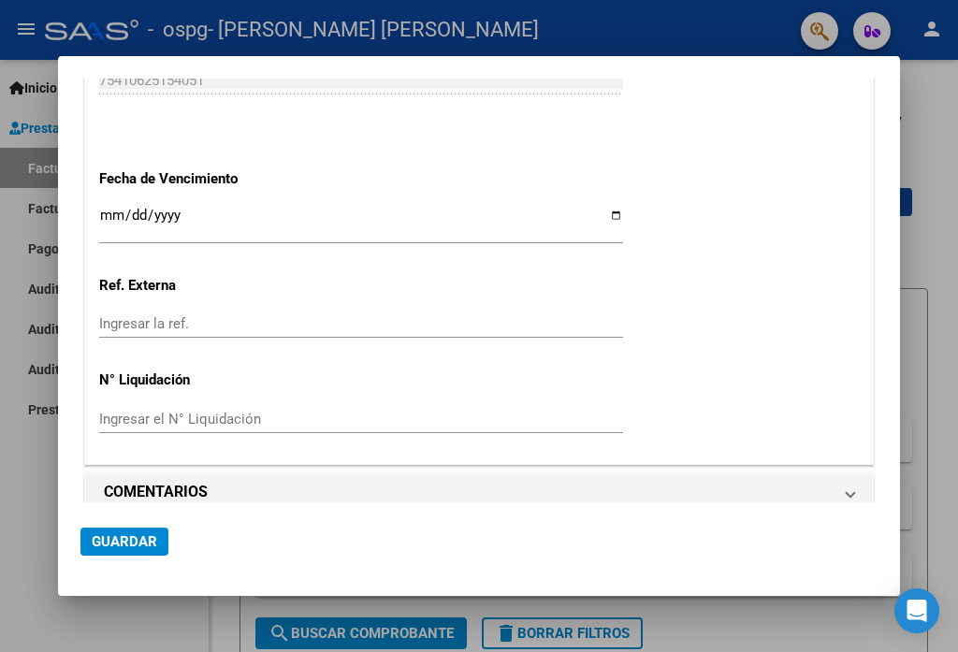
click at [148, 547] on span "Guardar" at bounding box center [125, 541] width 66 height 17
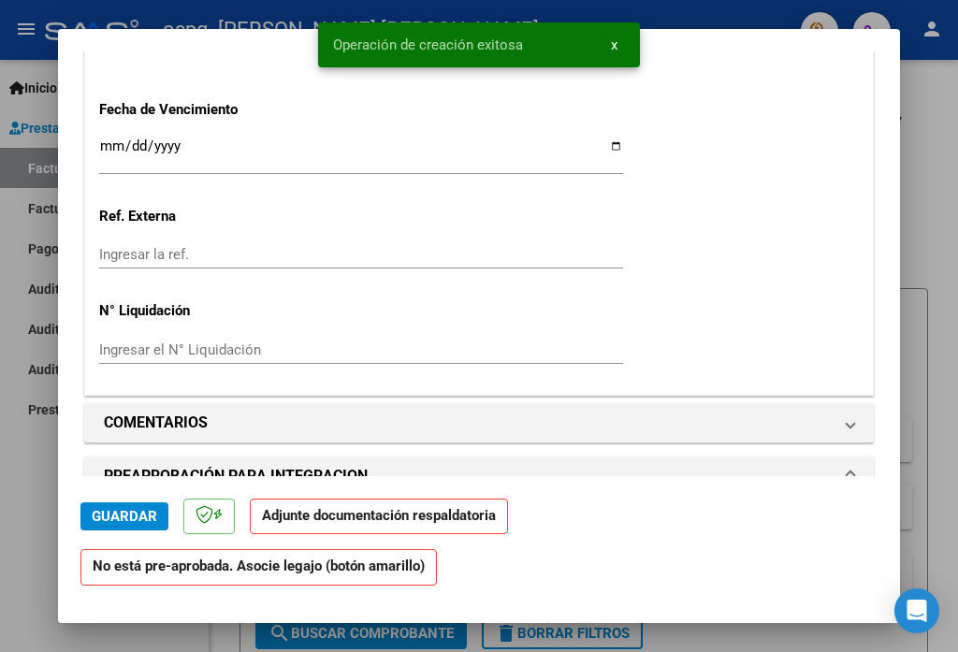
scroll to position [1404, 0]
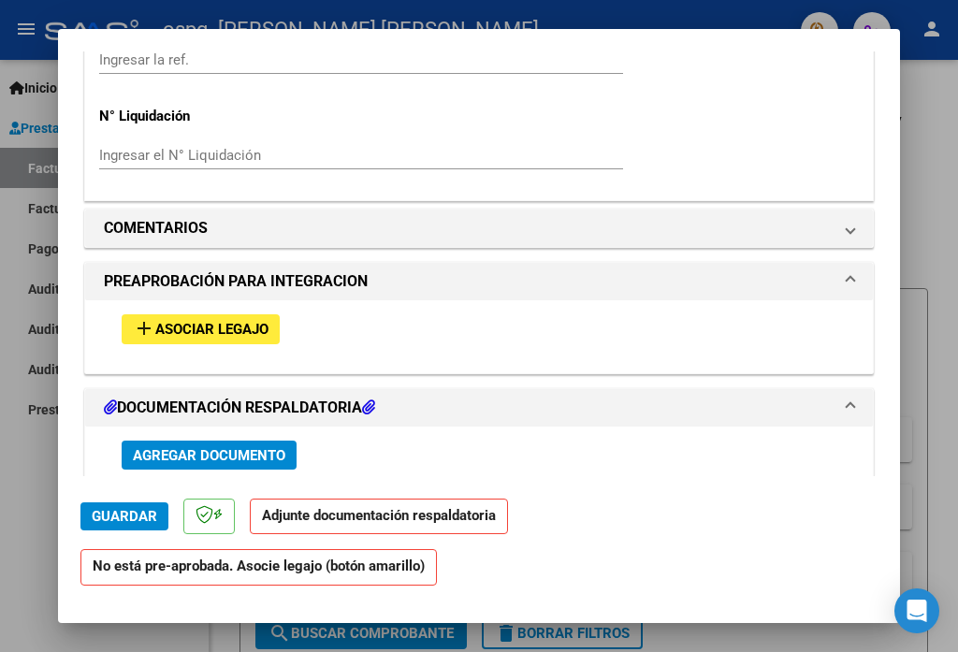
click at [234, 322] on span "Asociar Legajo" at bounding box center [211, 330] width 113 height 17
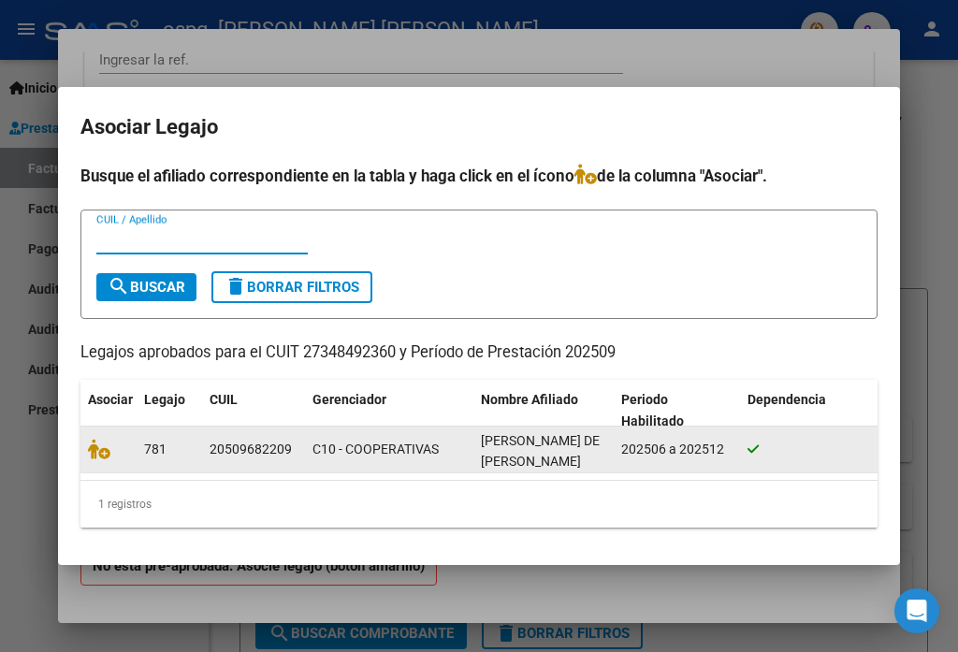
click at [90, 454] on datatable-body-cell at bounding box center [108, 450] width 56 height 46
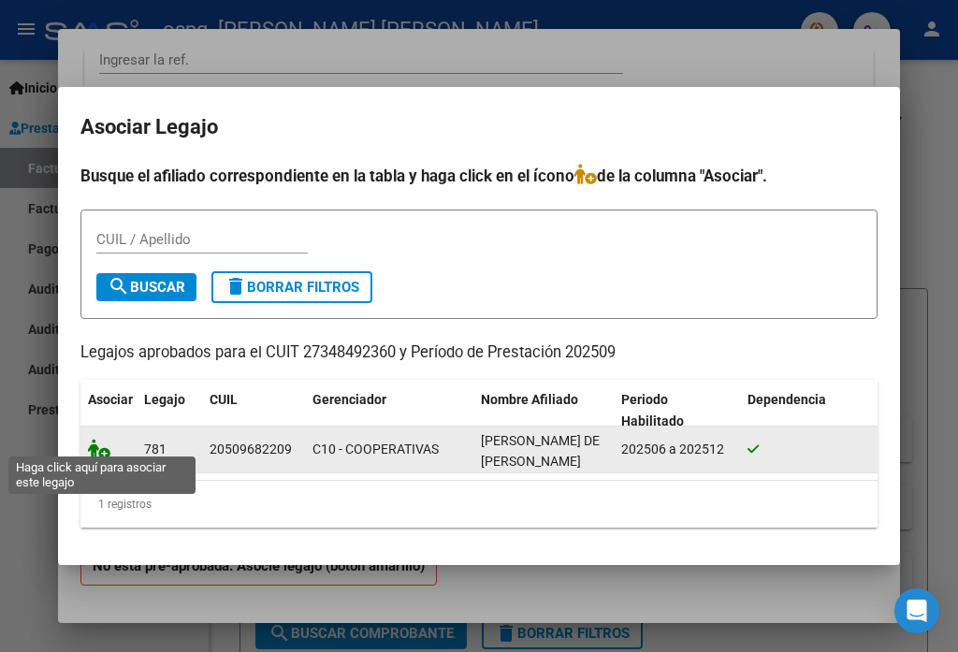
click at [98, 446] on icon at bounding box center [99, 449] width 22 height 21
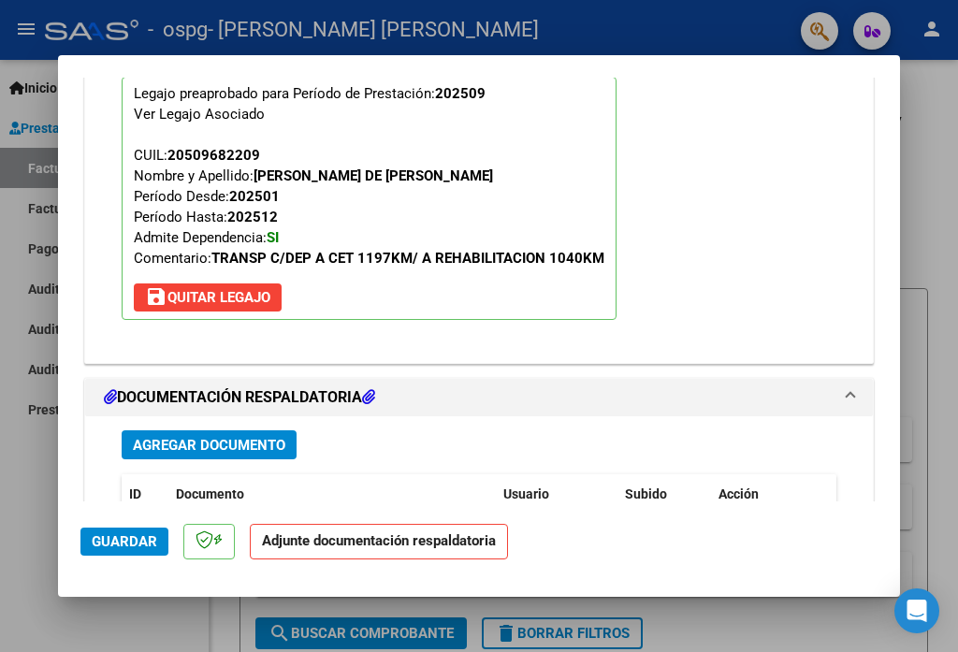
scroll to position [1734, 0]
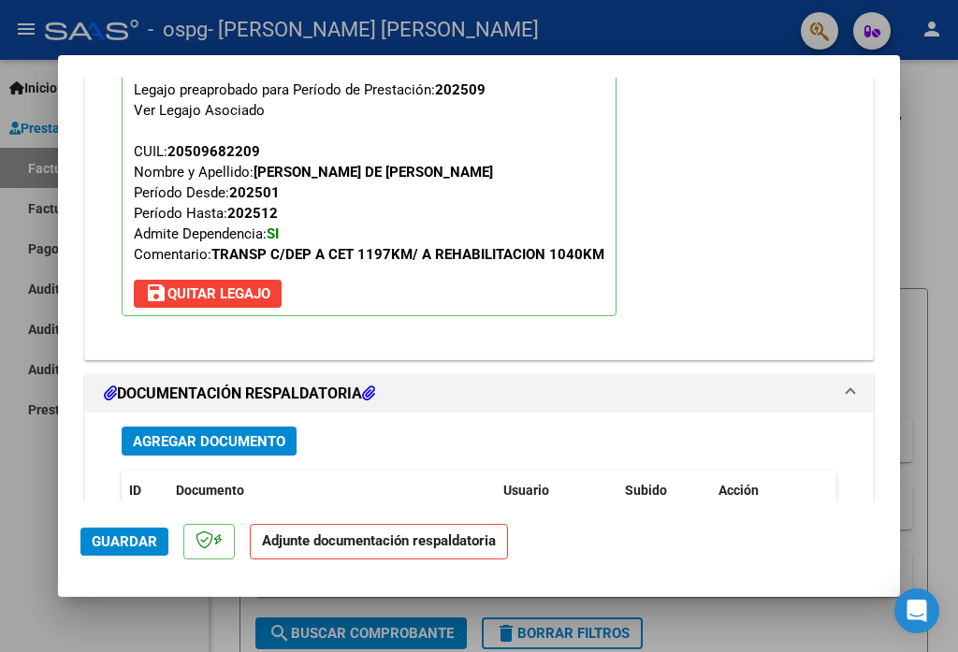
click at [268, 413] on div "Agregar Documento ID Documento Usuario Subido Acción No data to display 0 total…" at bounding box center [479, 597] width 743 height 368
click at [257, 433] on span "Agregar Documento" at bounding box center [209, 441] width 153 height 17
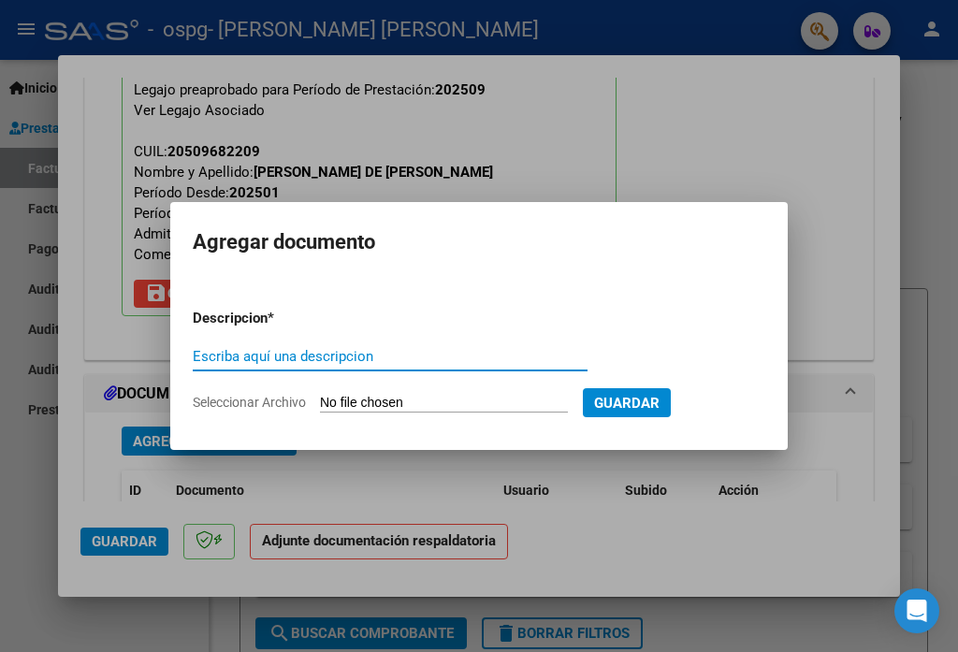
click at [319, 351] on input "Escriba aquí una descripcion" at bounding box center [390, 356] width 395 height 17
type input "PLANILLA DE ASISTENCIA"
click at [475, 412] on input "Seleccionar Archivo" at bounding box center [444, 404] width 248 height 18
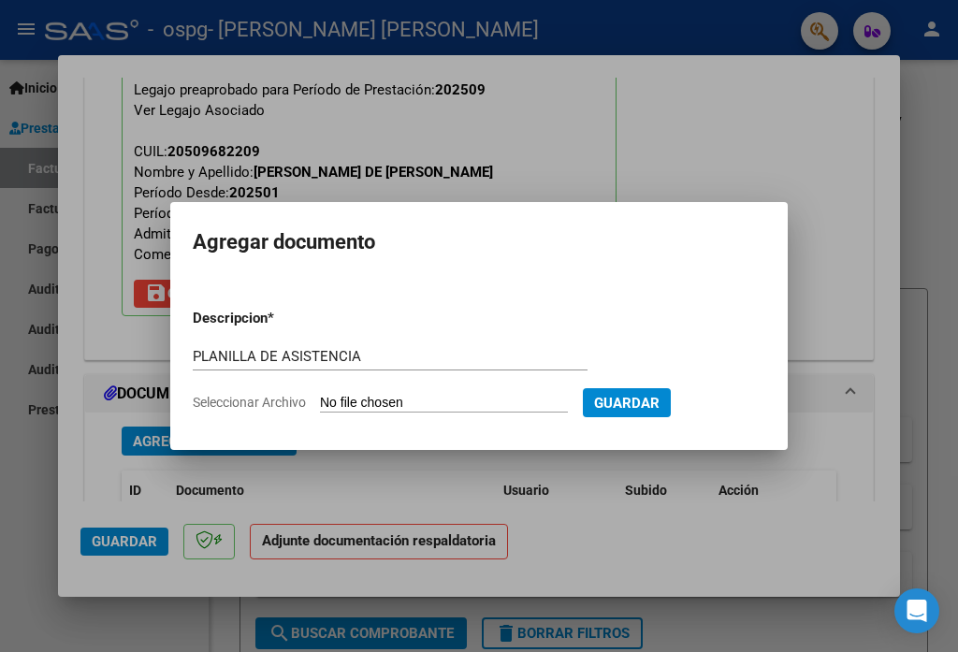
type input "C:\fakepath\PLANILLA REHABILITACION.pdf"
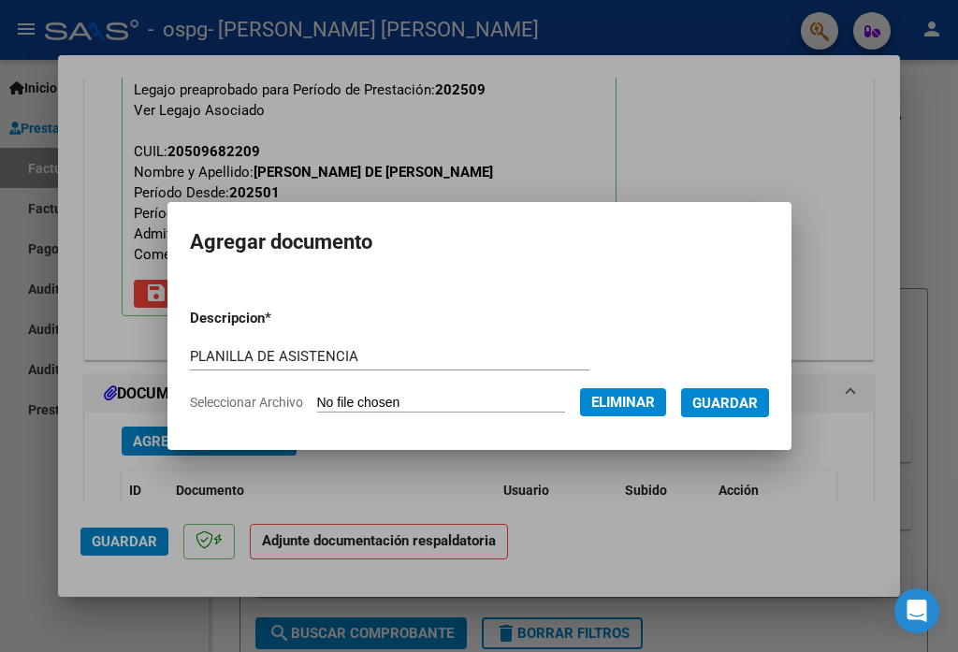
click at [727, 393] on button "Guardar" at bounding box center [725, 402] width 88 height 29
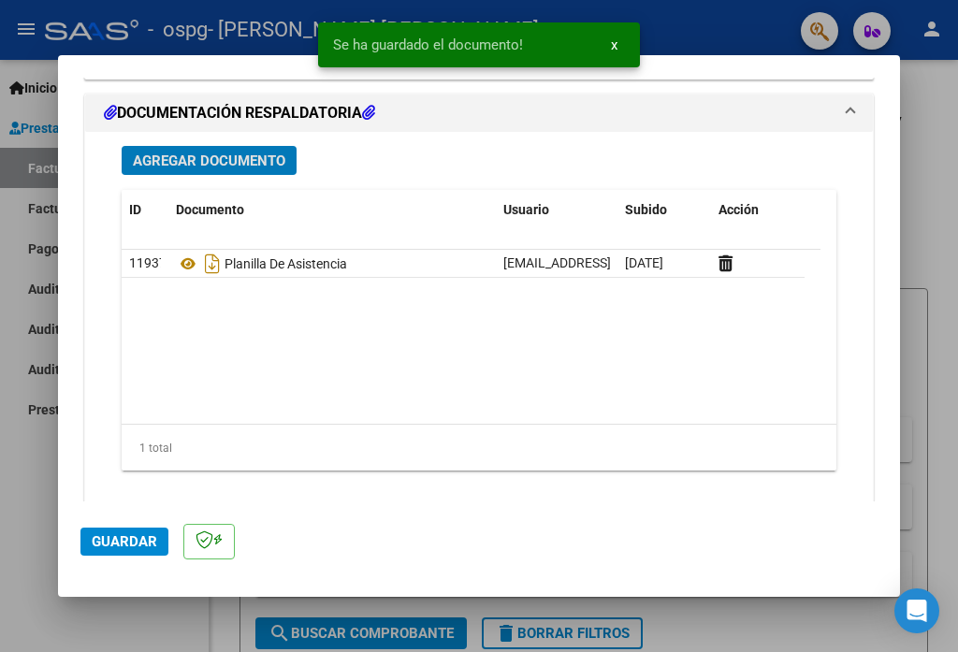
scroll to position [2020, 0]
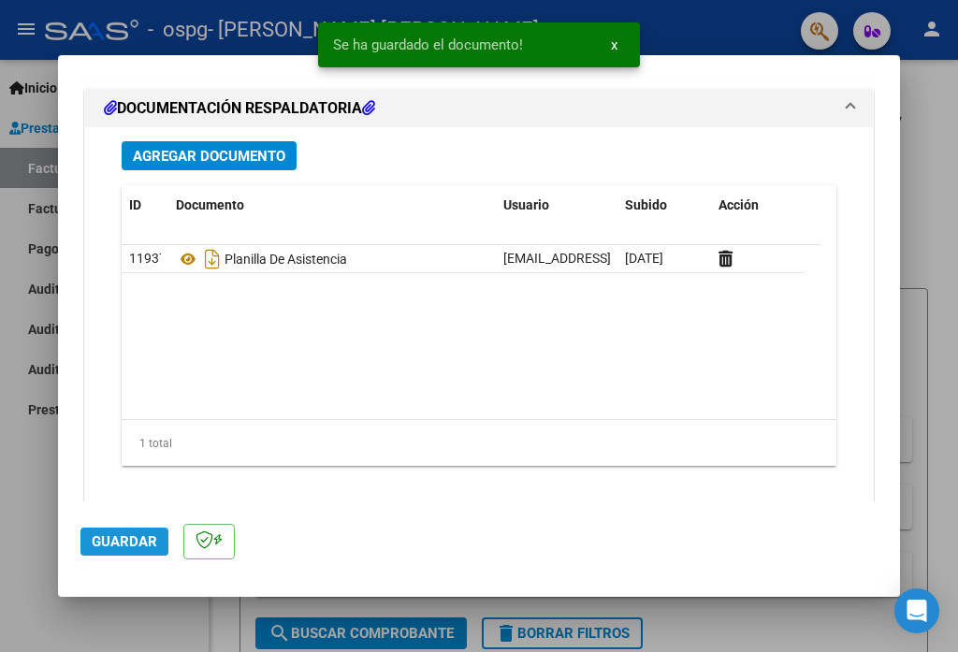
click at [151, 529] on button "Guardar" at bounding box center [124, 542] width 88 height 28
click at [924, 522] on div at bounding box center [479, 326] width 958 height 652
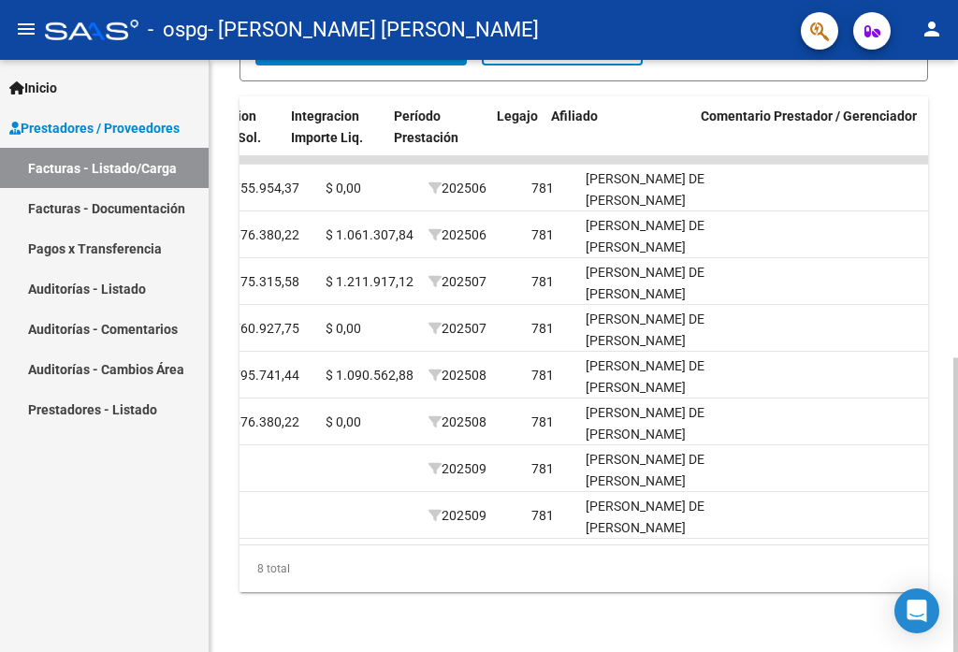
scroll to position [0, 2289]
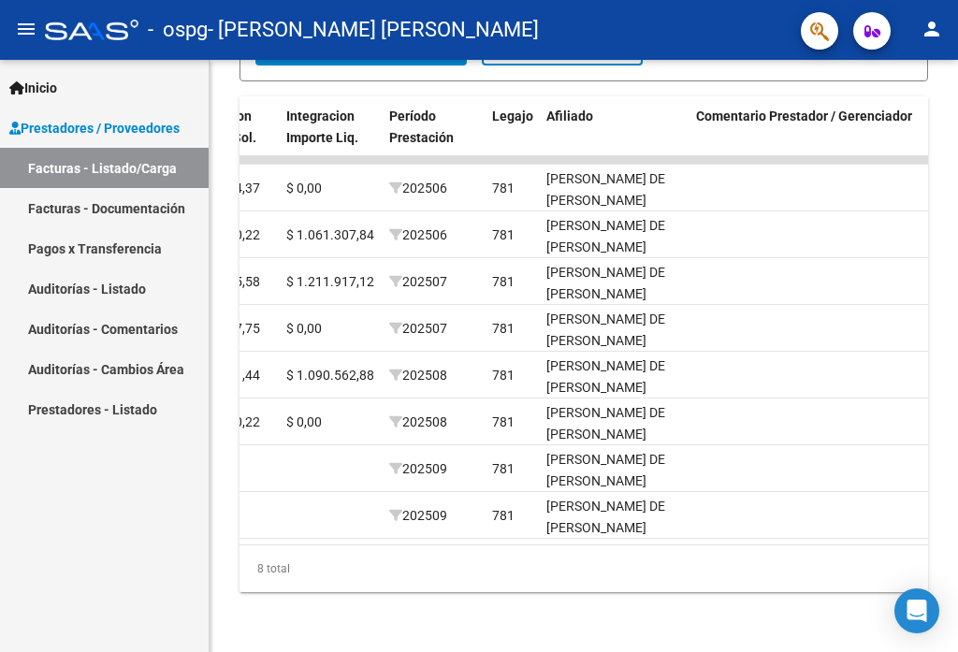
click at [939, 24] on mat-icon "person" at bounding box center [932, 29] width 22 height 22
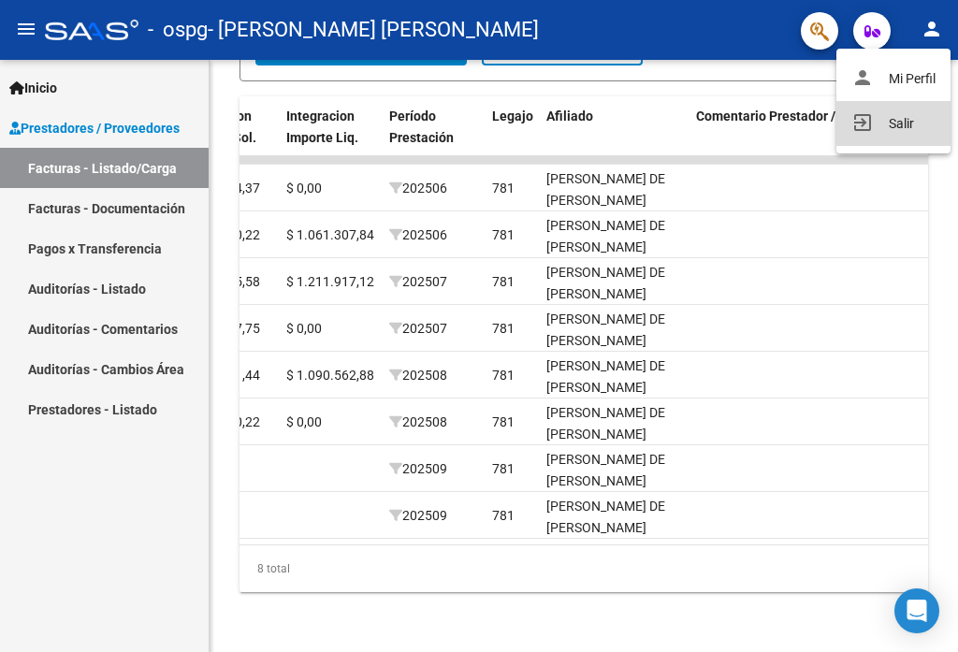
click at [913, 124] on button "exit_to_app Salir" at bounding box center [894, 123] width 114 height 45
